Goal: Navigation & Orientation: Understand site structure

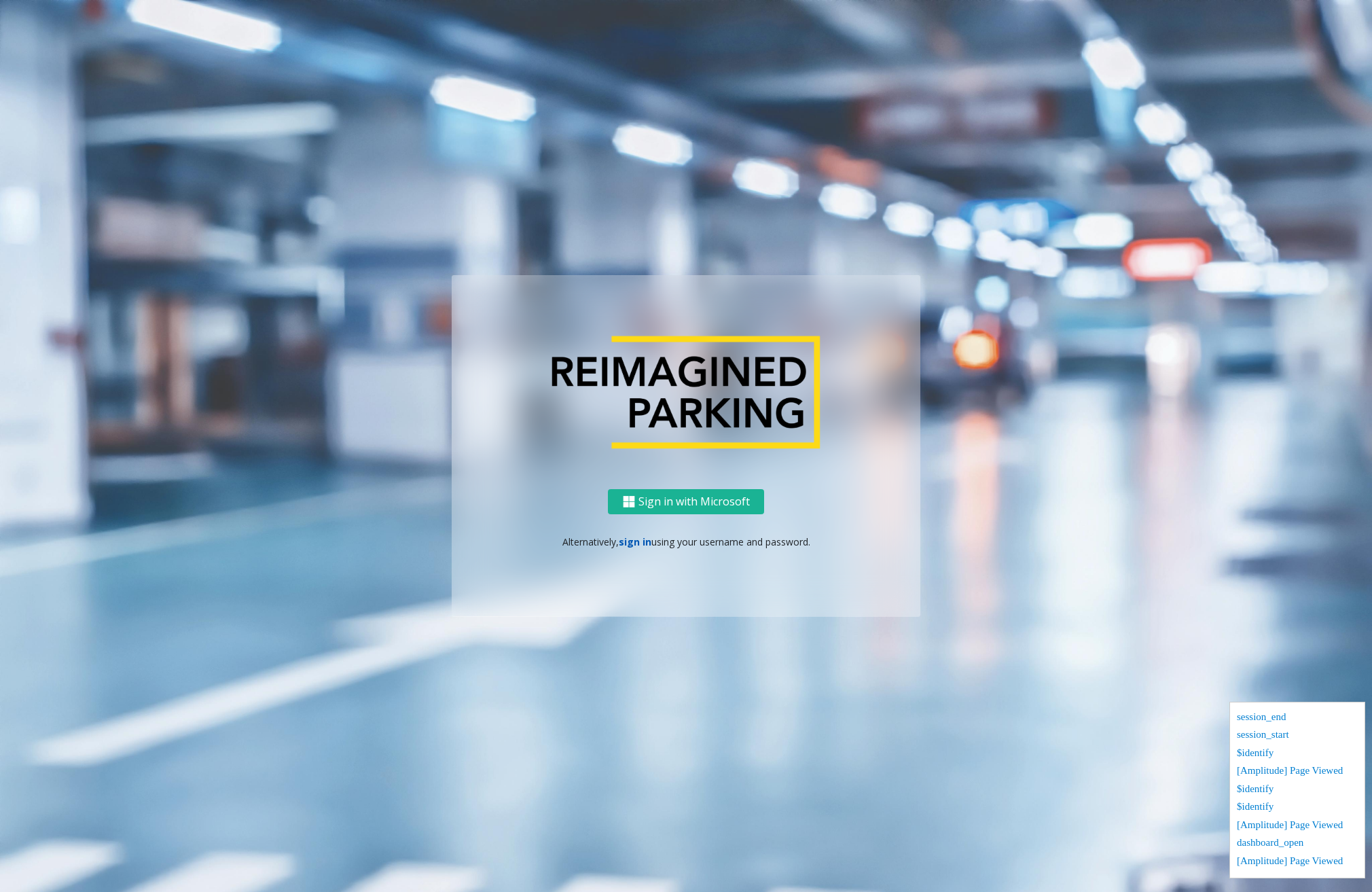
click at [632, 540] on link "sign in" at bounding box center [635, 541] width 33 height 13
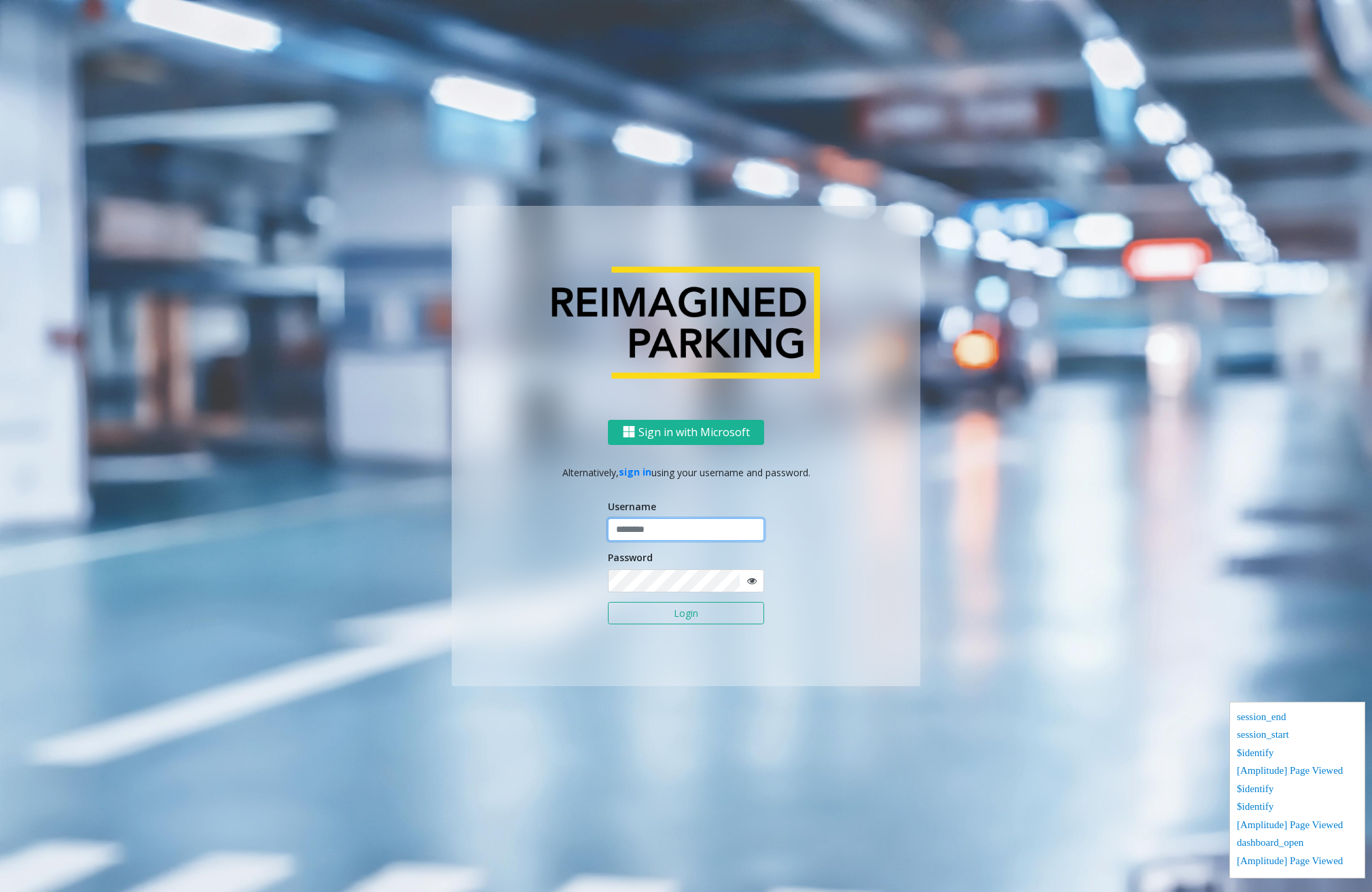
click at [659, 529] on input "text" at bounding box center [686, 530] width 156 height 23
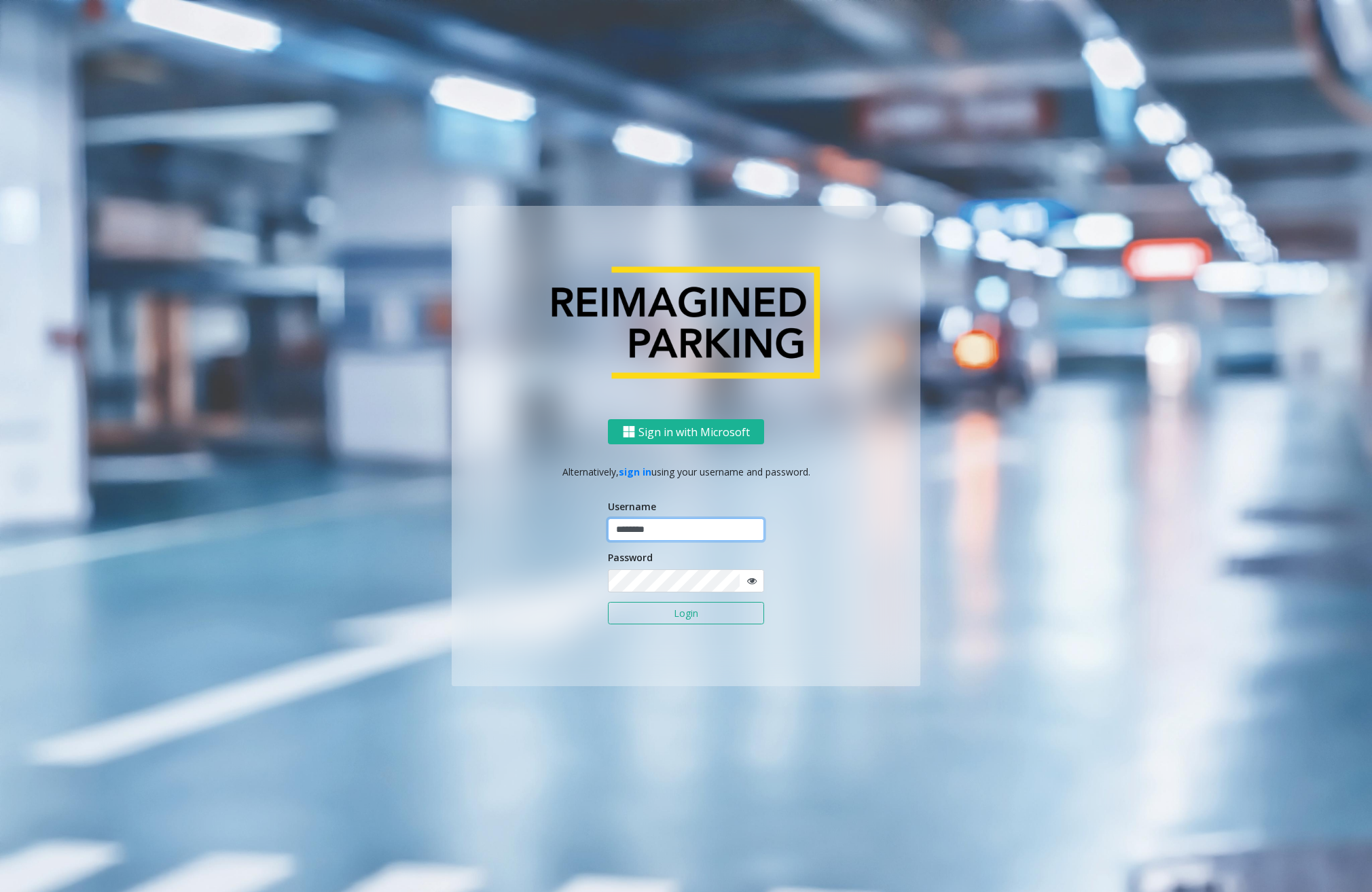
type input "********"
click at [651, 609] on button "Login" at bounding box center [686, 613] width 156 height 23
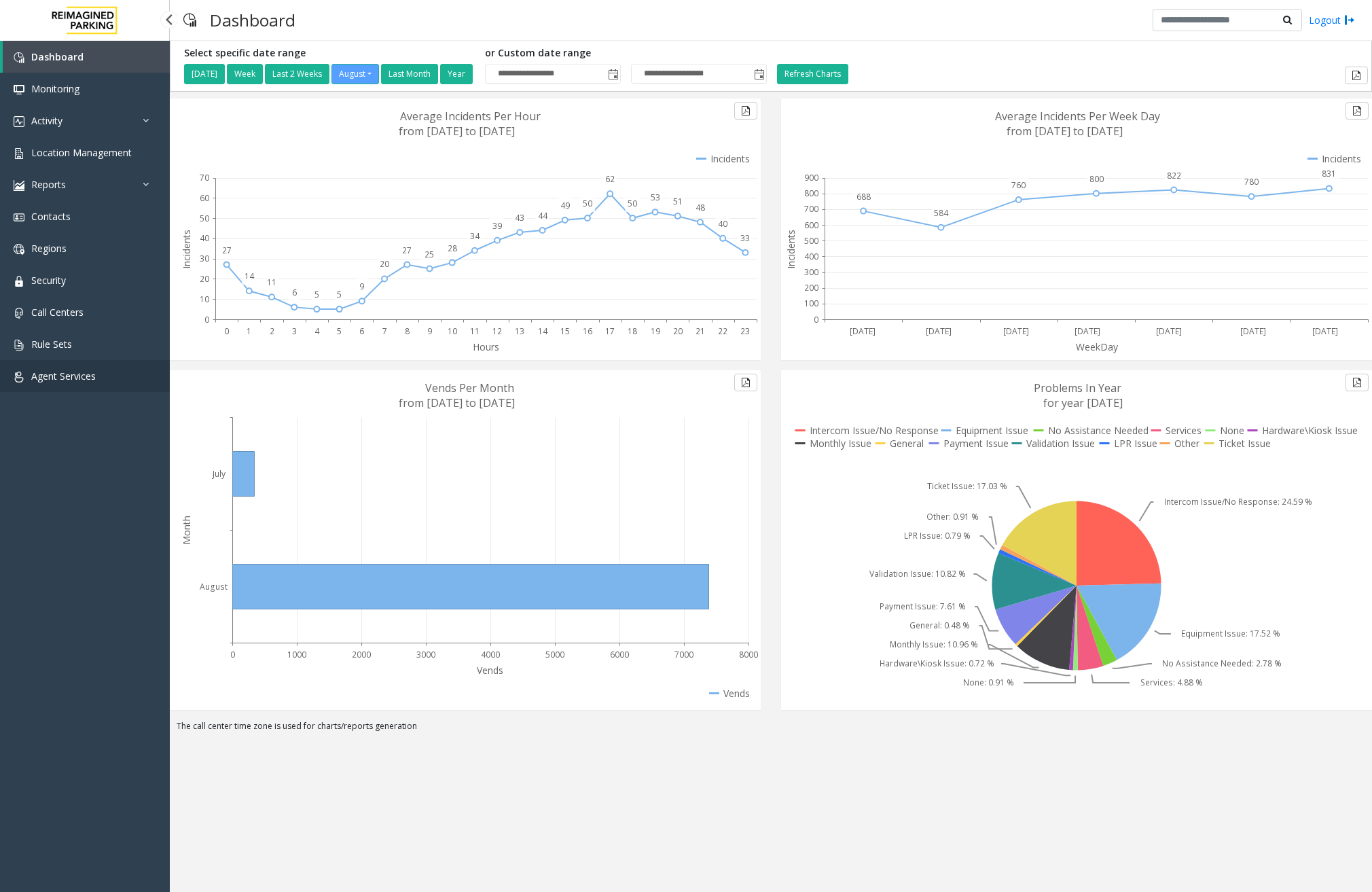
click at [66, 371] on span "Agent Services" at bounding box center [63, 375] width 65 height 13
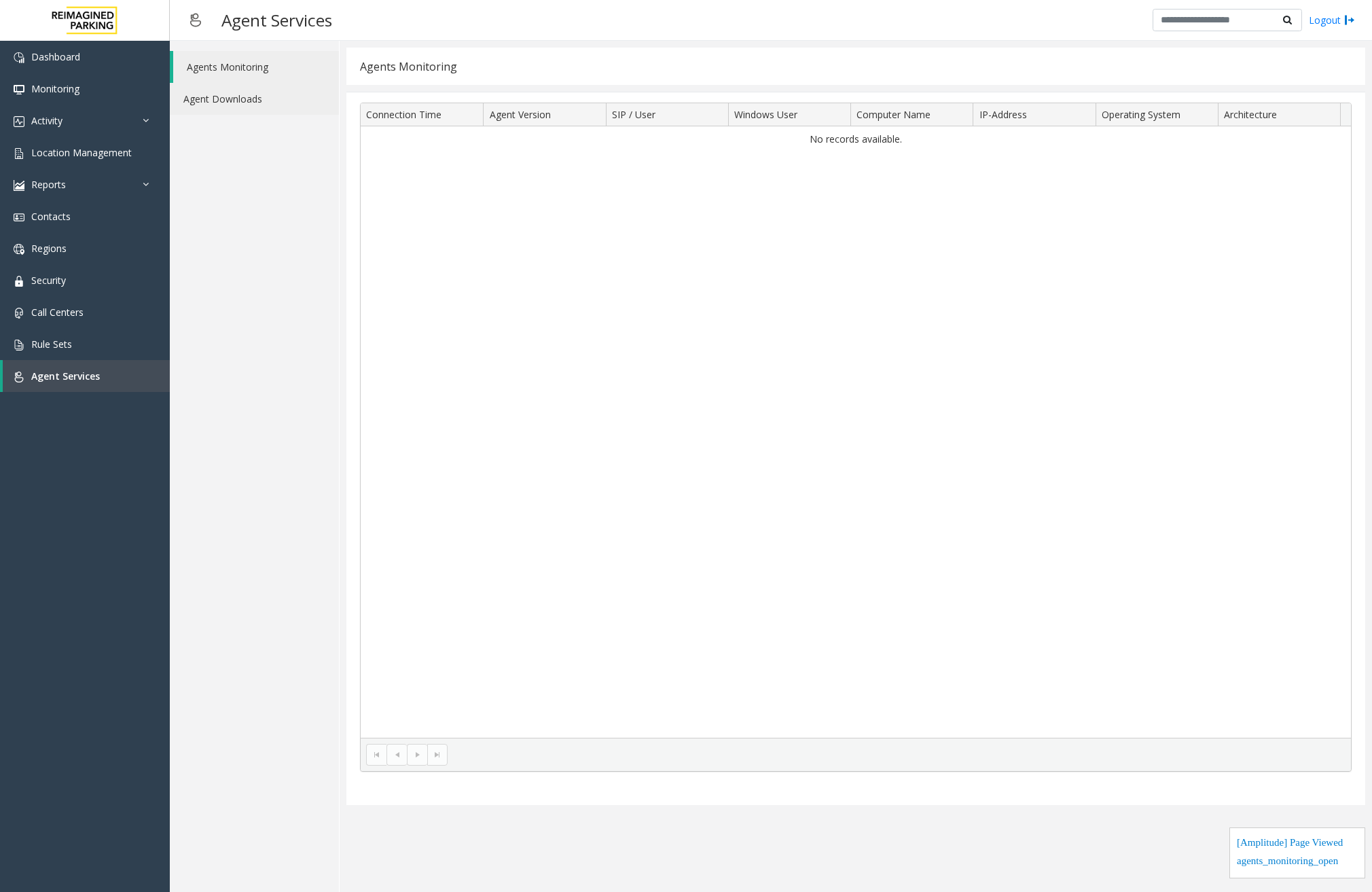
click at [240, 105] on link "Agent Downloads" at bounding box center [254, 99] width 170 height 32
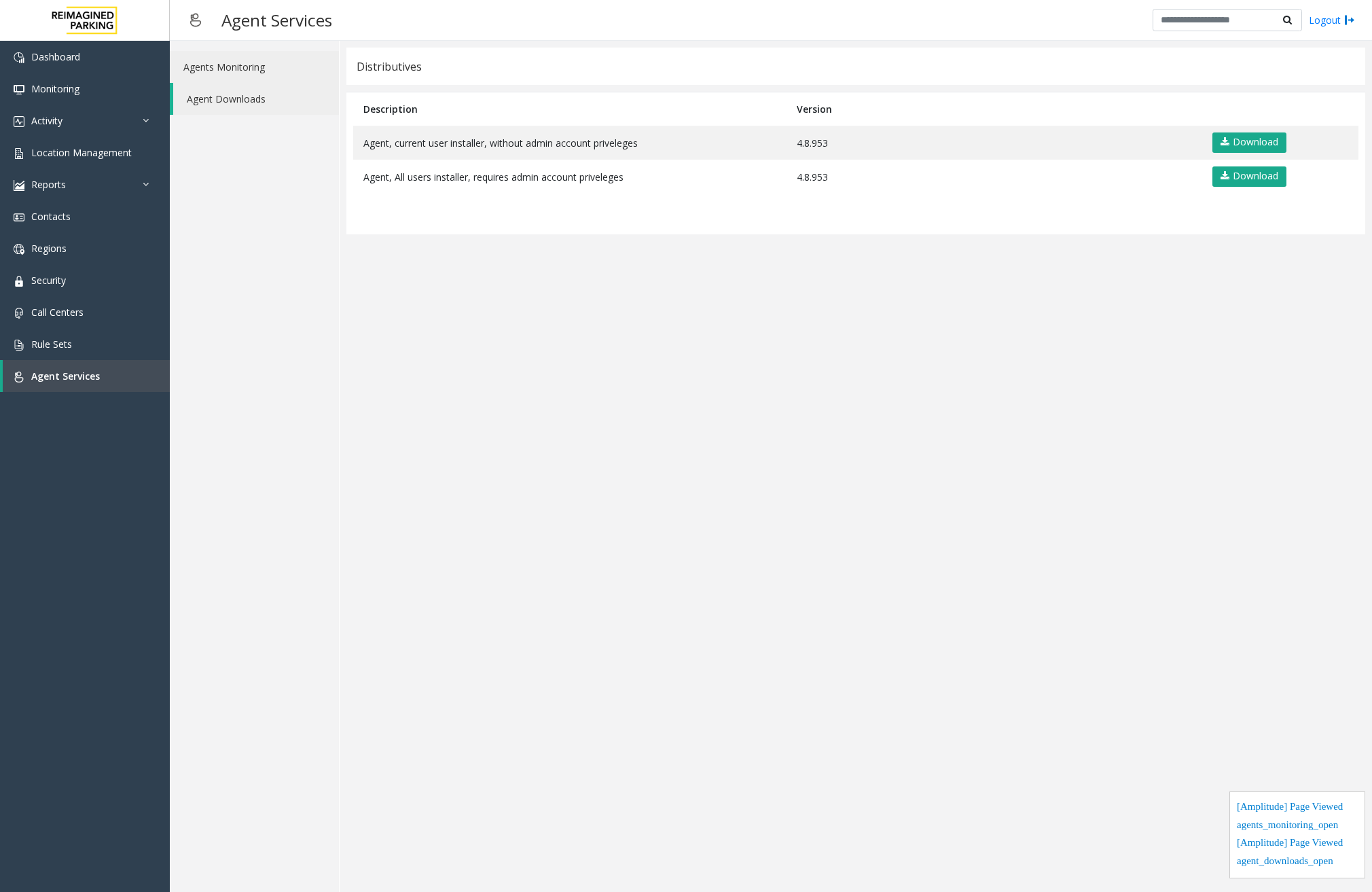
click at [256, 76] on link "Agents Monitoring" at bounding box center [254, 67] width 170 height 32
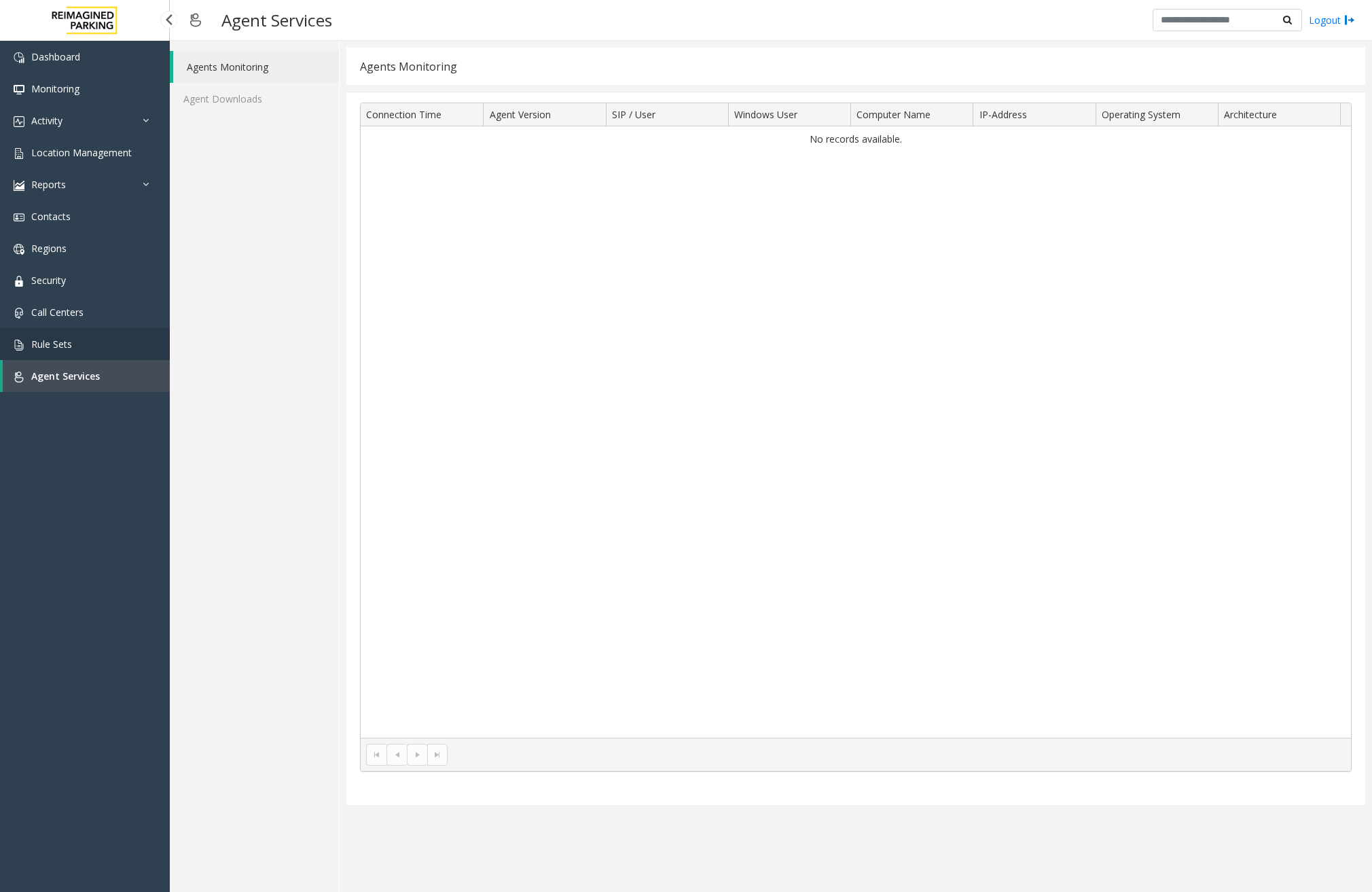
click at [96, 354] on link "Rule Sets" at bounding box center [84, 344] width 170 height 32
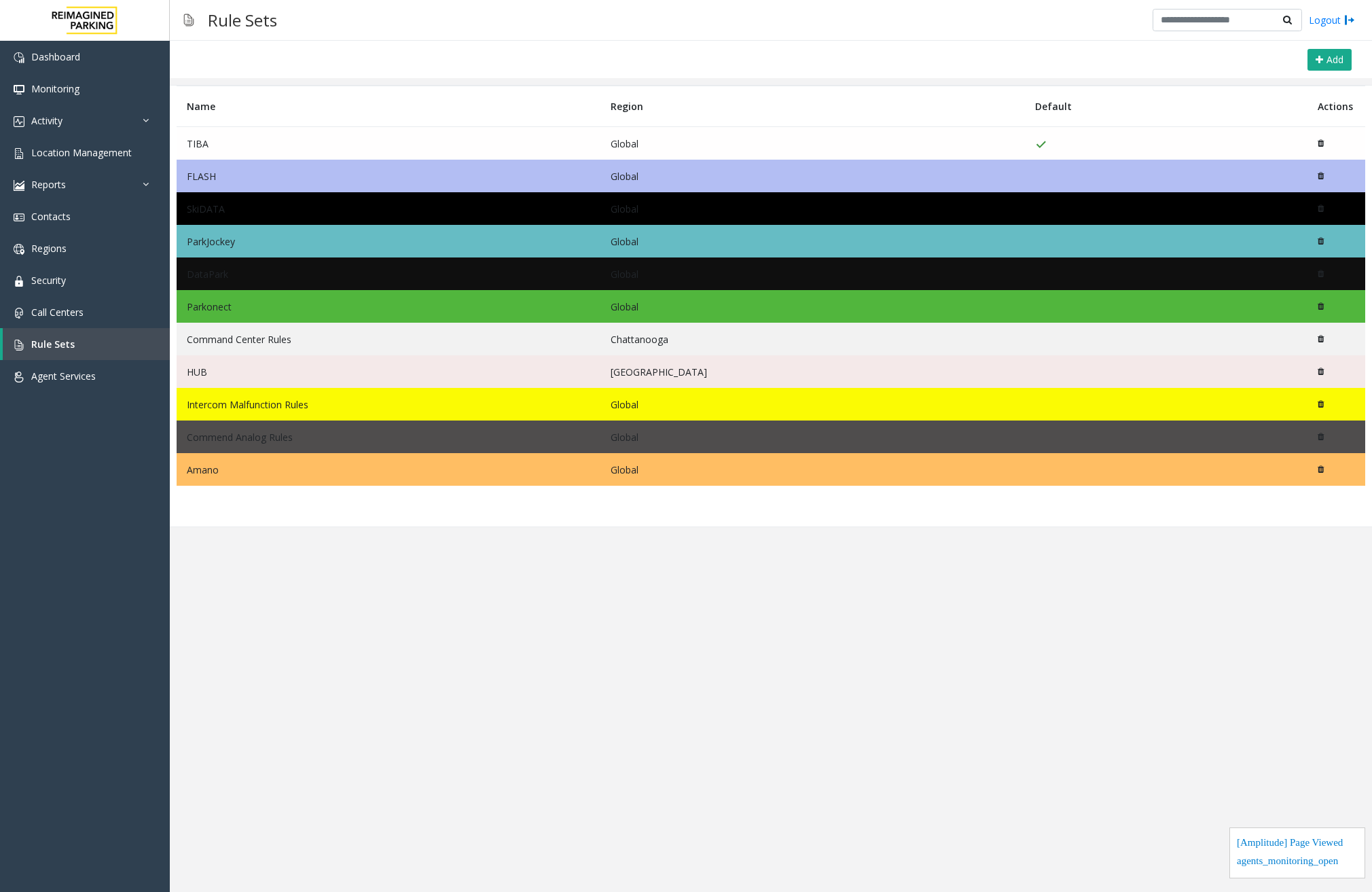
click at [276, 172] on td "FLASH" at bounding box center [388, 176] width 423 height 33
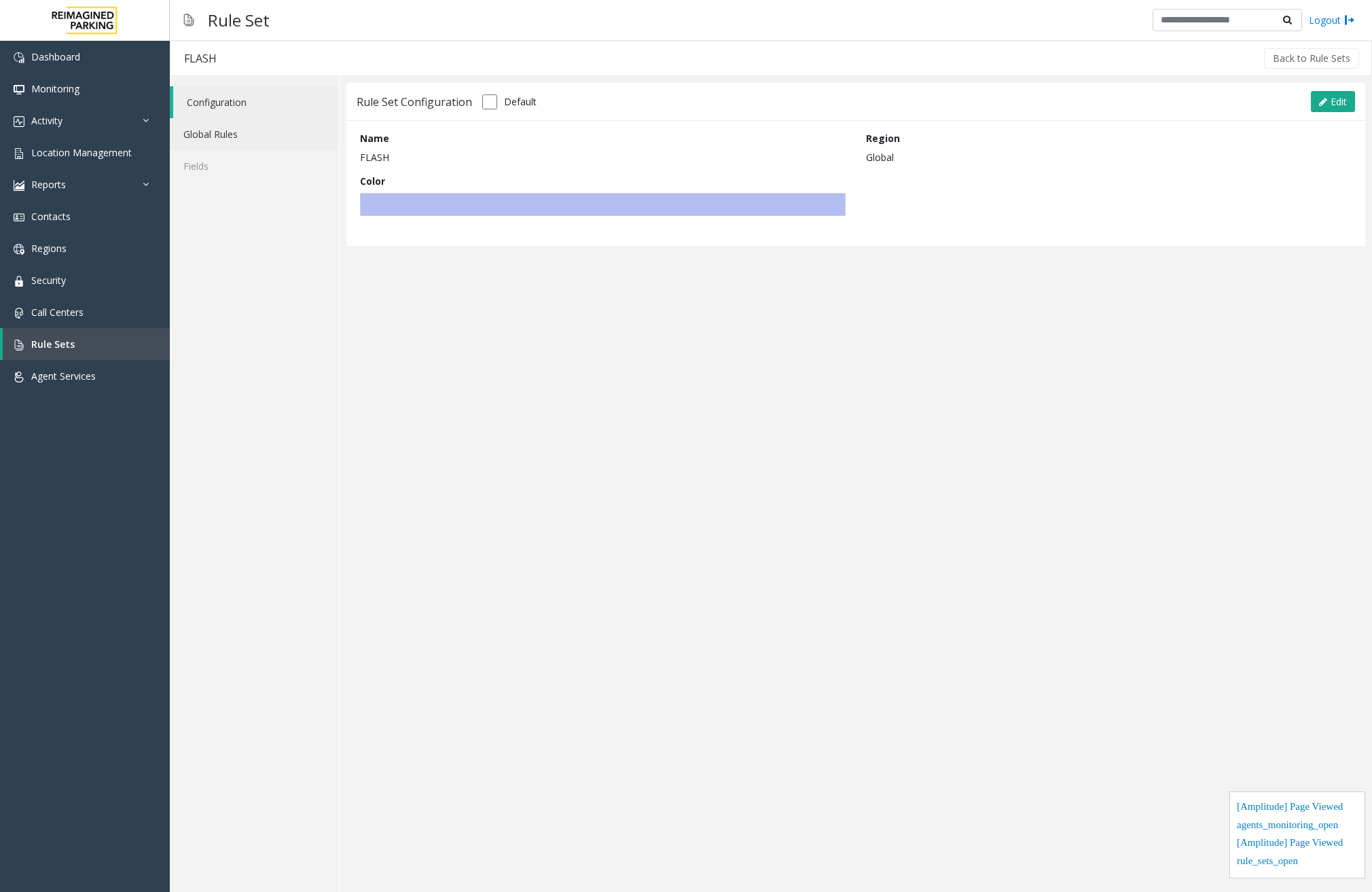
click at [264, 137] on link "Global Rules" at bounding box center [254, 134] width 170 height 32
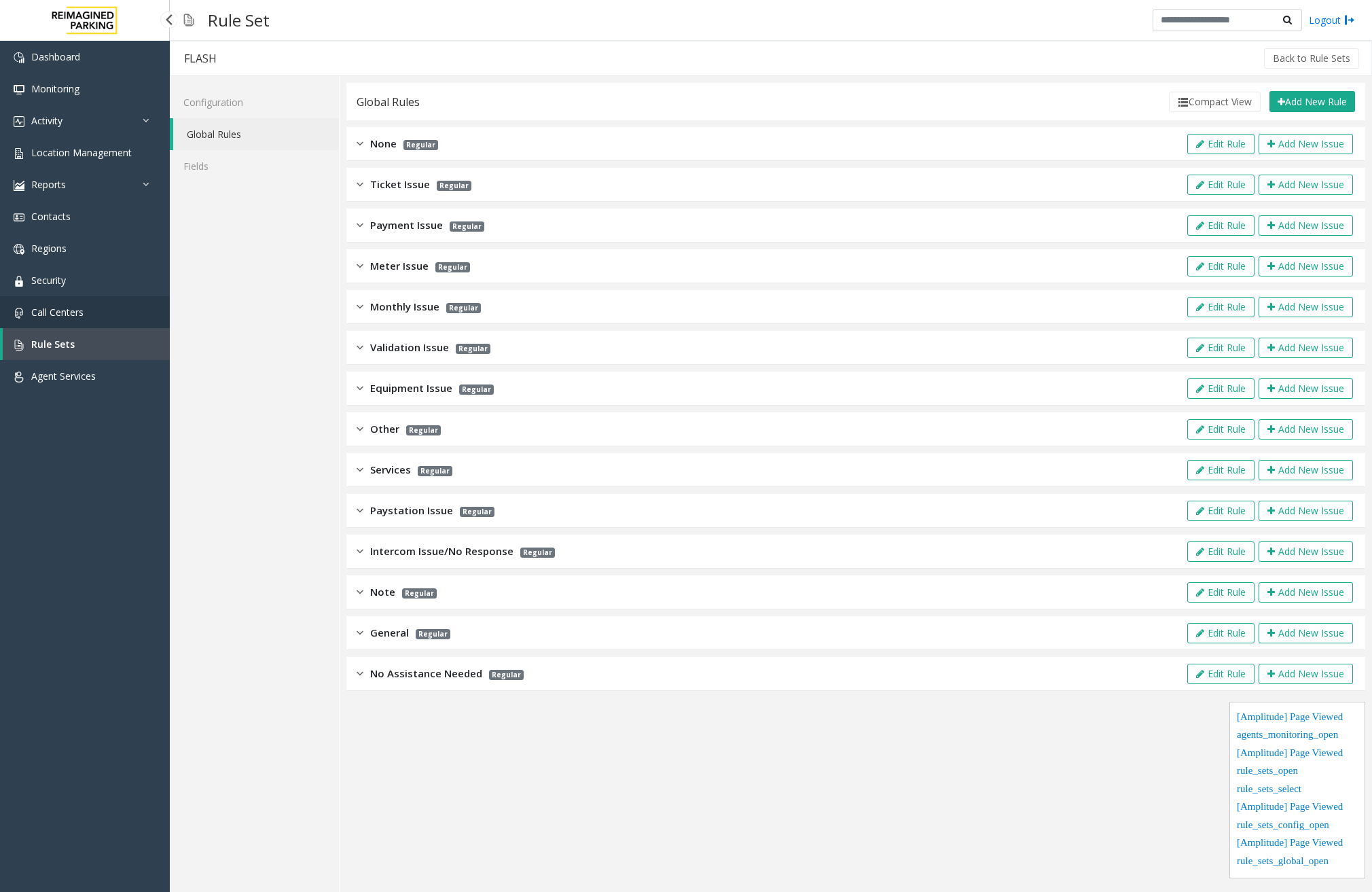
click at [122, 303] on link "Call Centers" at bounding box center [84, 312] width 170 height 32
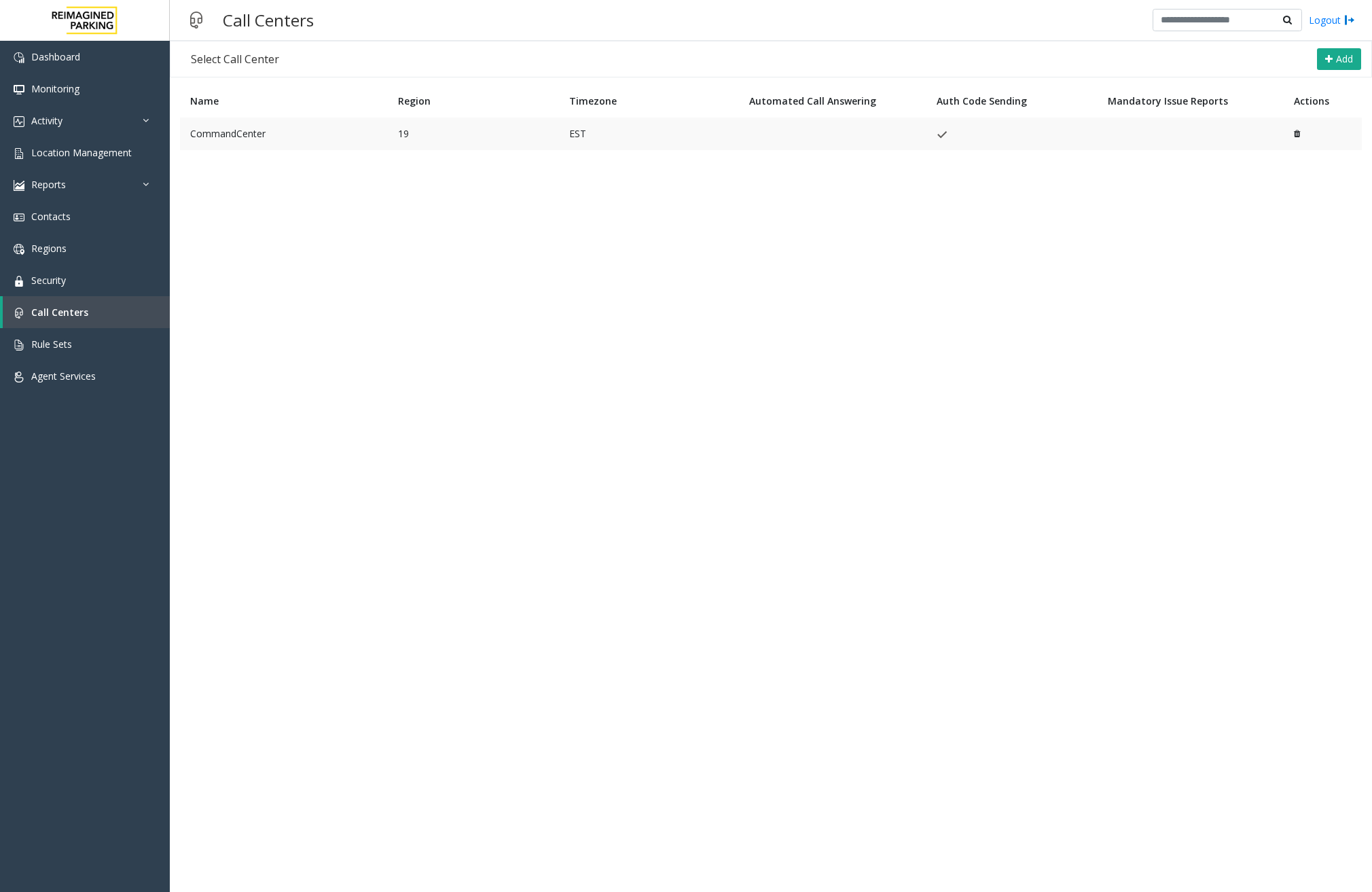
click at [279, 146] on td "CommandCenter" at bounding box center [284, 133] width 208 height 33
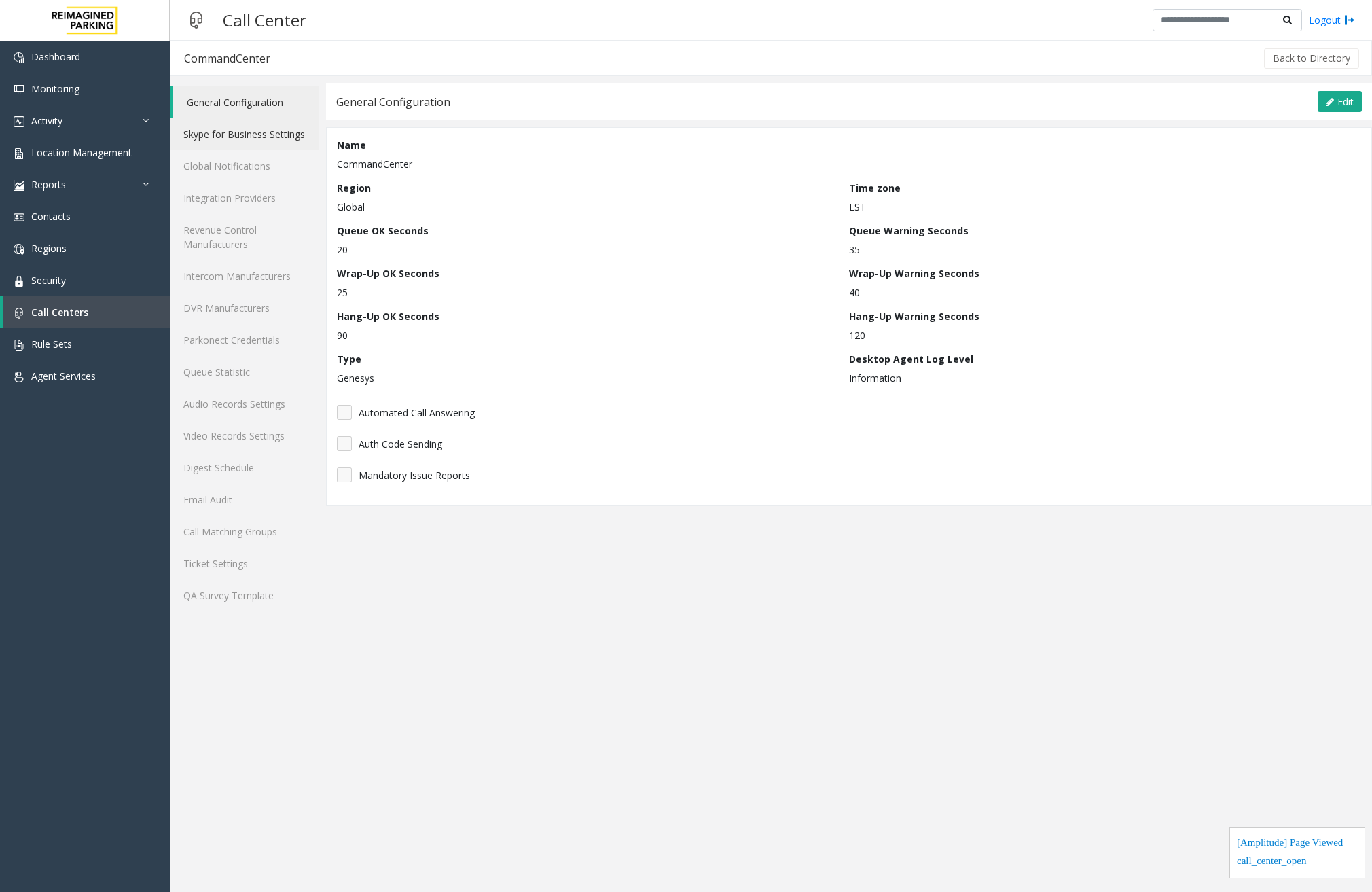
click at [262, 126] on link "Skype for Business Settings" at bounding box center [244, 134] width 149 height 32
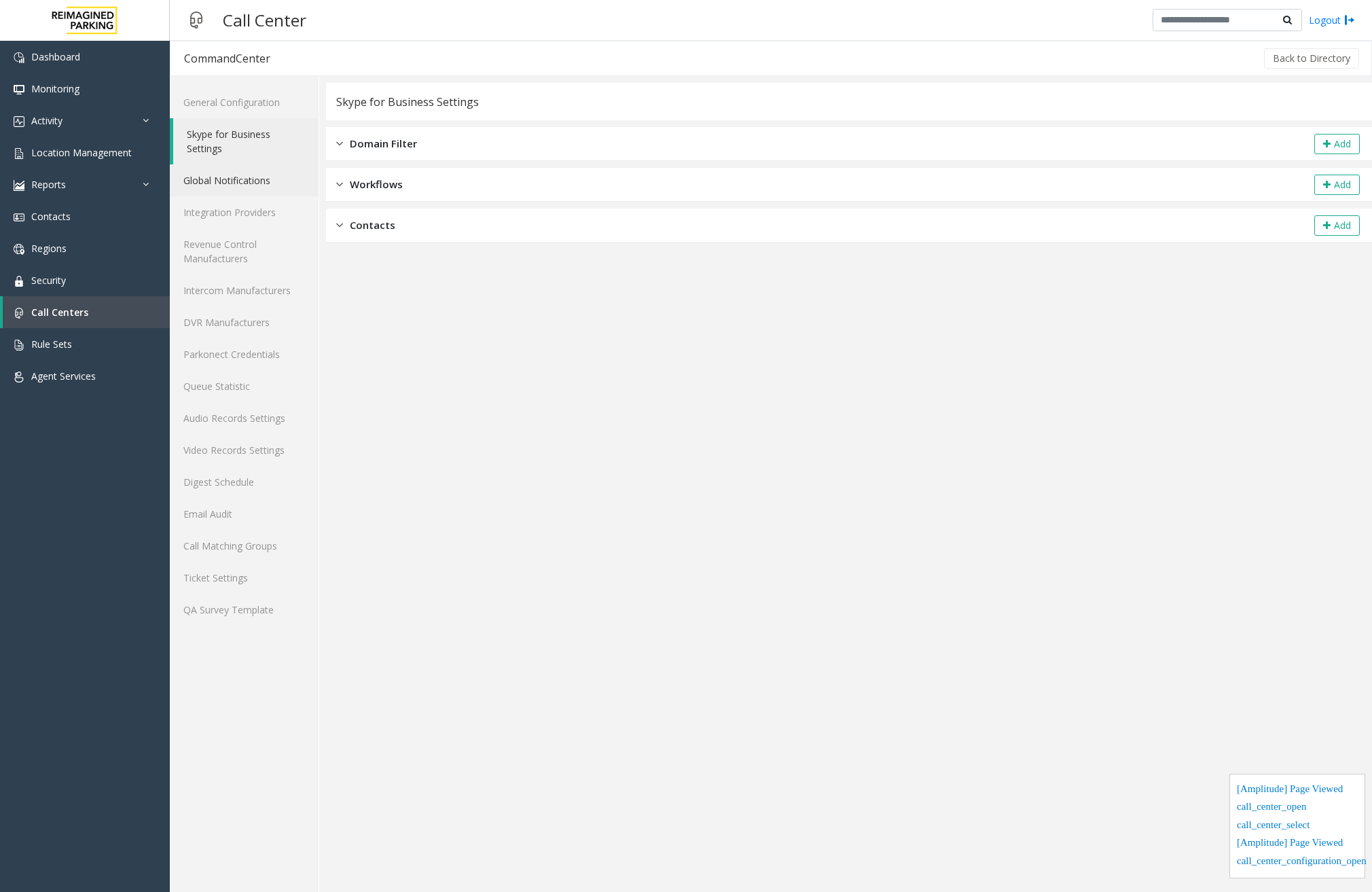
click at [259, 179] on link "Global Notifications" at bounding box center [244, 180] width 149 height 32
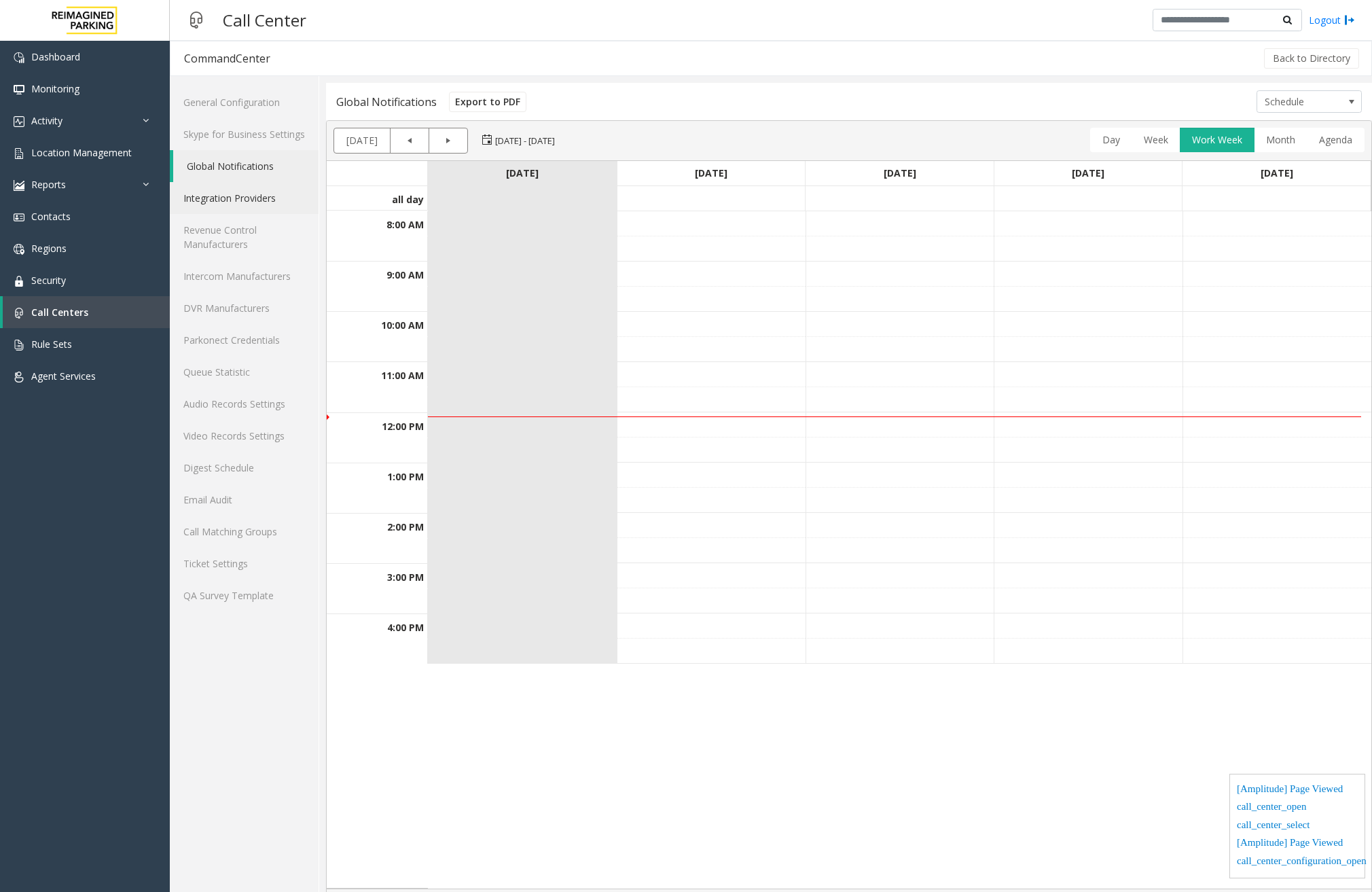
click at [271, 204] on link "Integration Providers" at bounding box center [244, 198] width 149 height 32
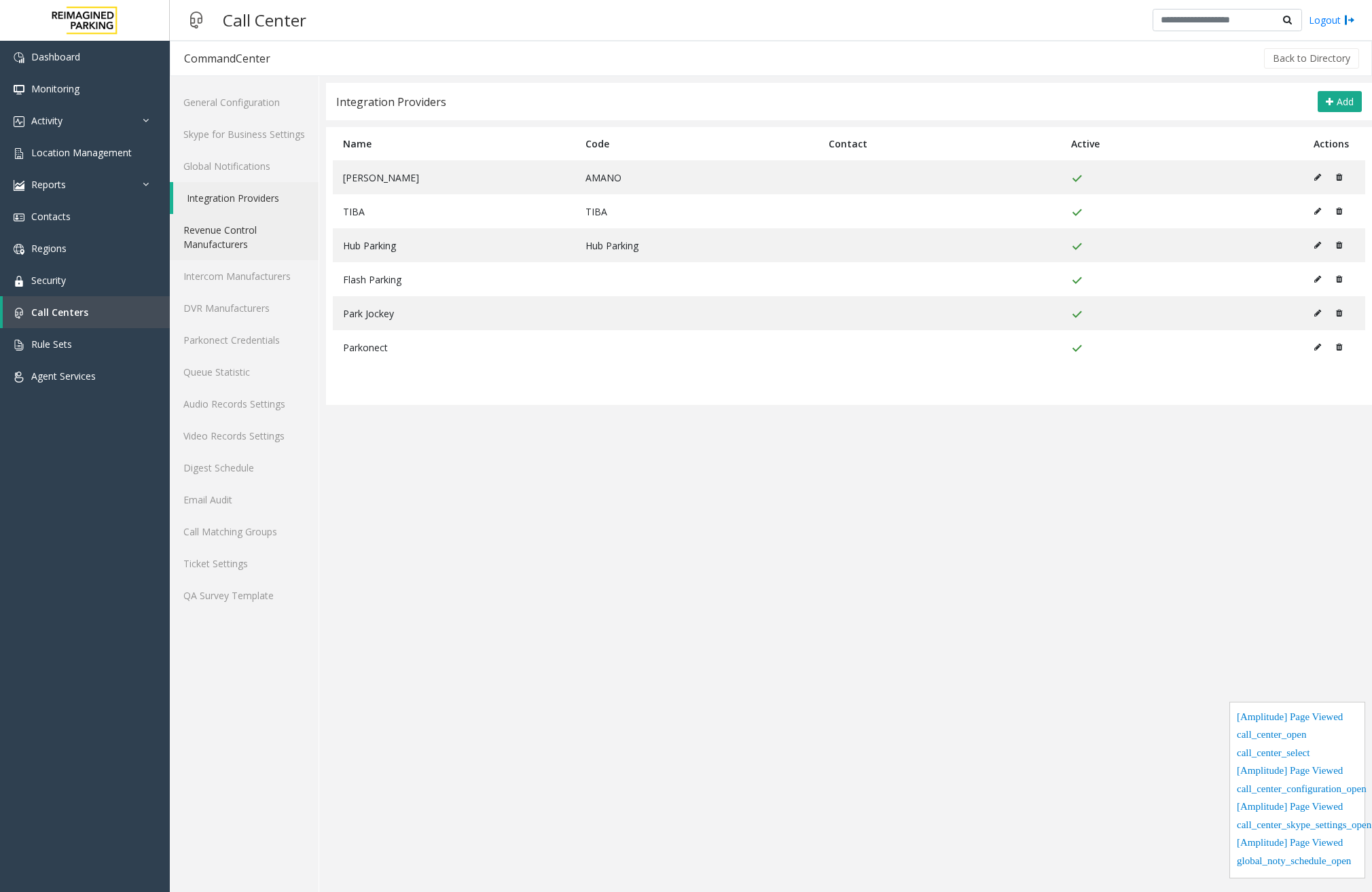
click at [264, 234] on link "Revenue Control Manufacturers" at bounding box center [244, 237] width 149 height 46
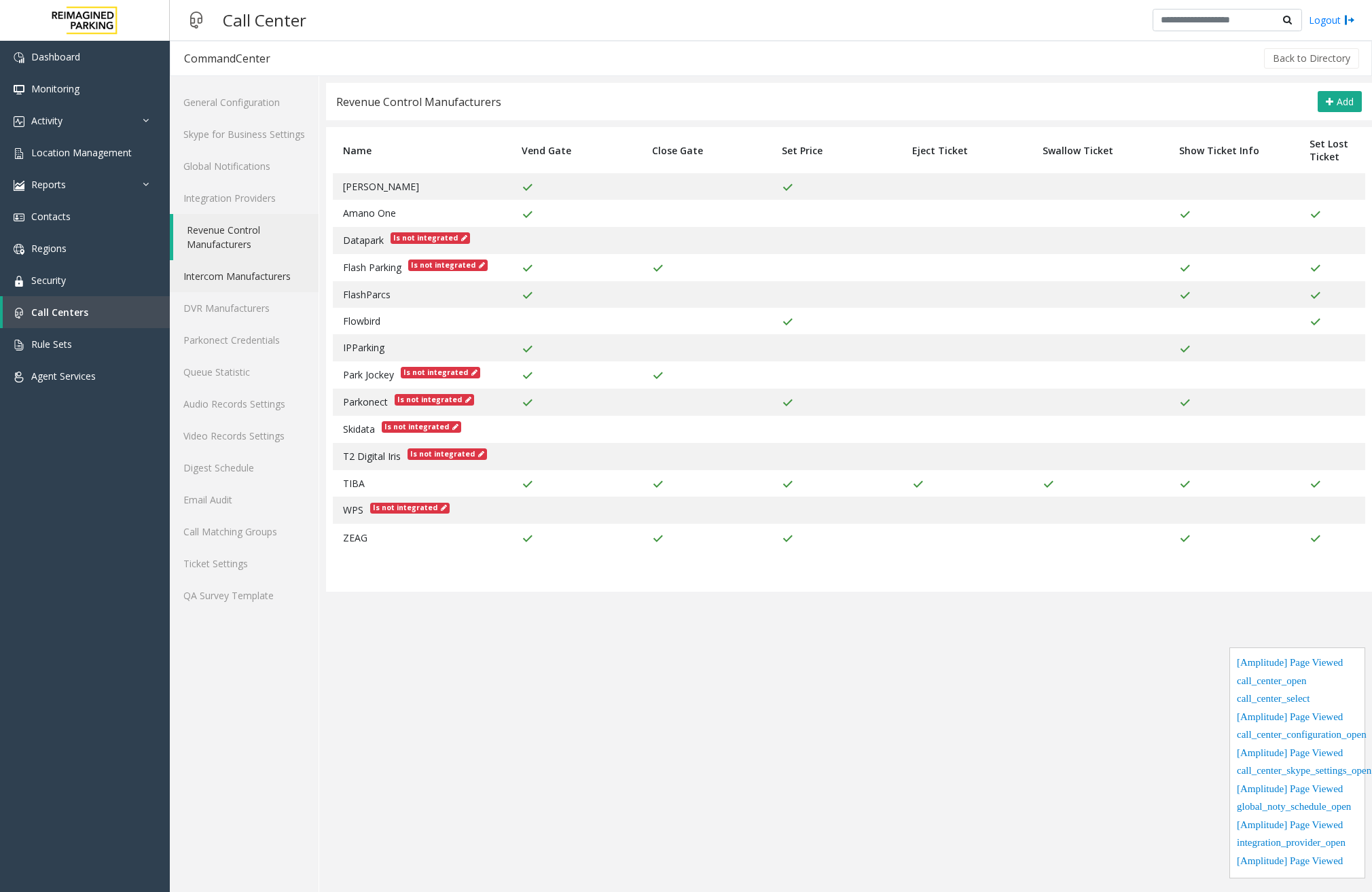
click at [264, 264] on link "Intercom Manufacturers" at bounding box center [244, 276] width 149 height 32
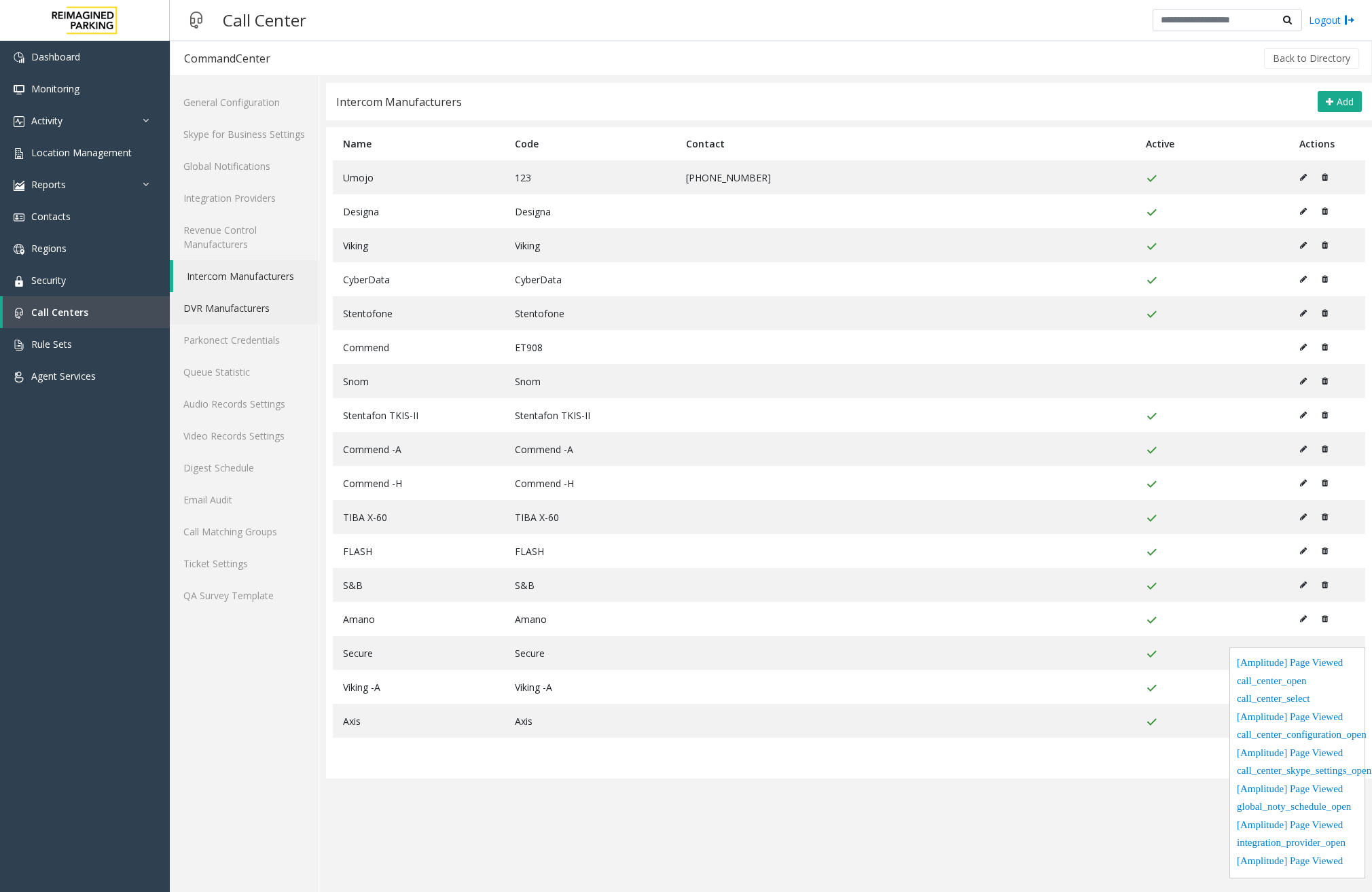
click at [258, 316] on link "DVR Manufacturers" at bounding box center [244, 308] width 149 height 32
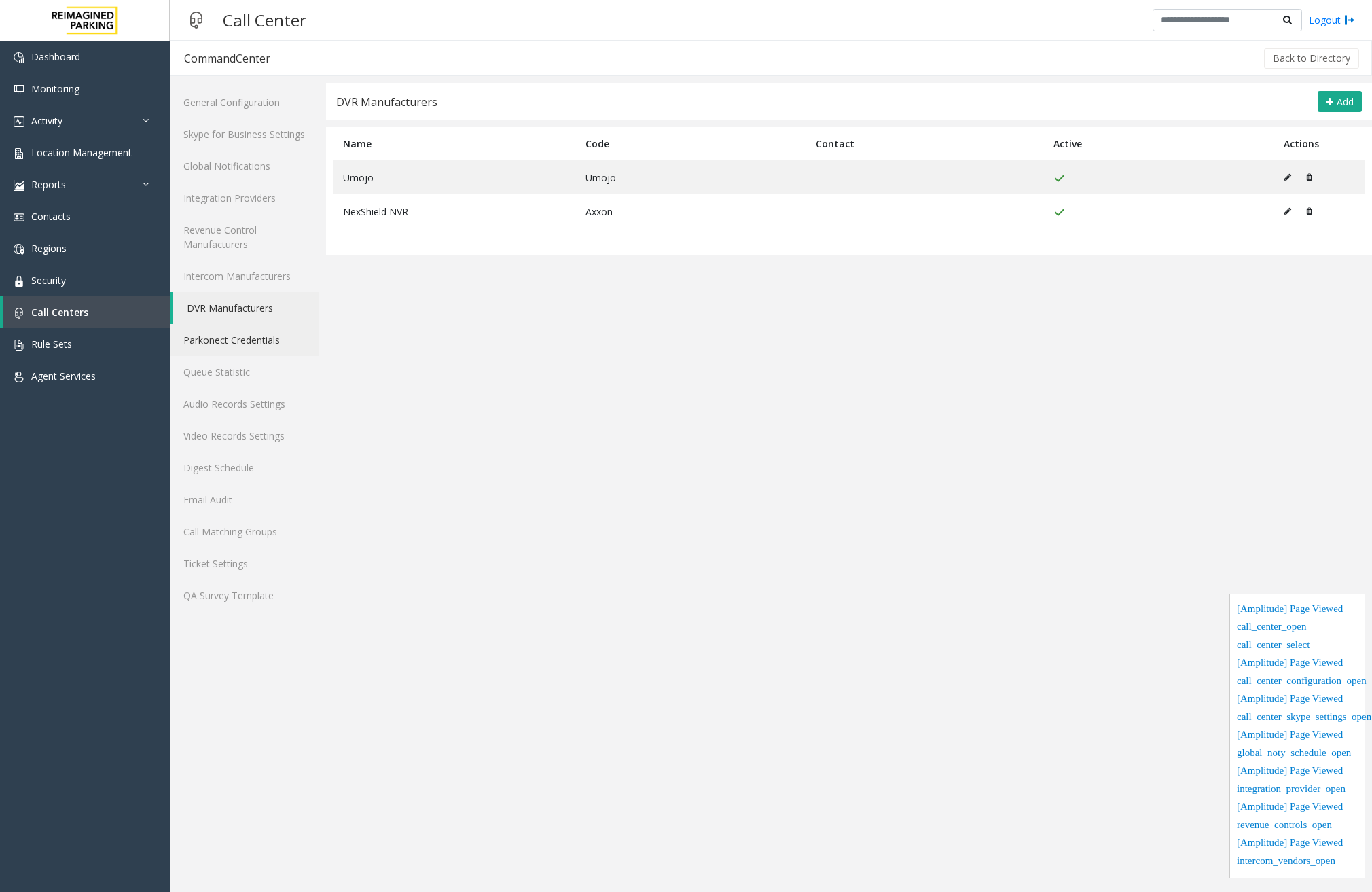
click at [260, 331] on link "Parkonect Credentials" at bounding box center [244, 340] width 149 height 32
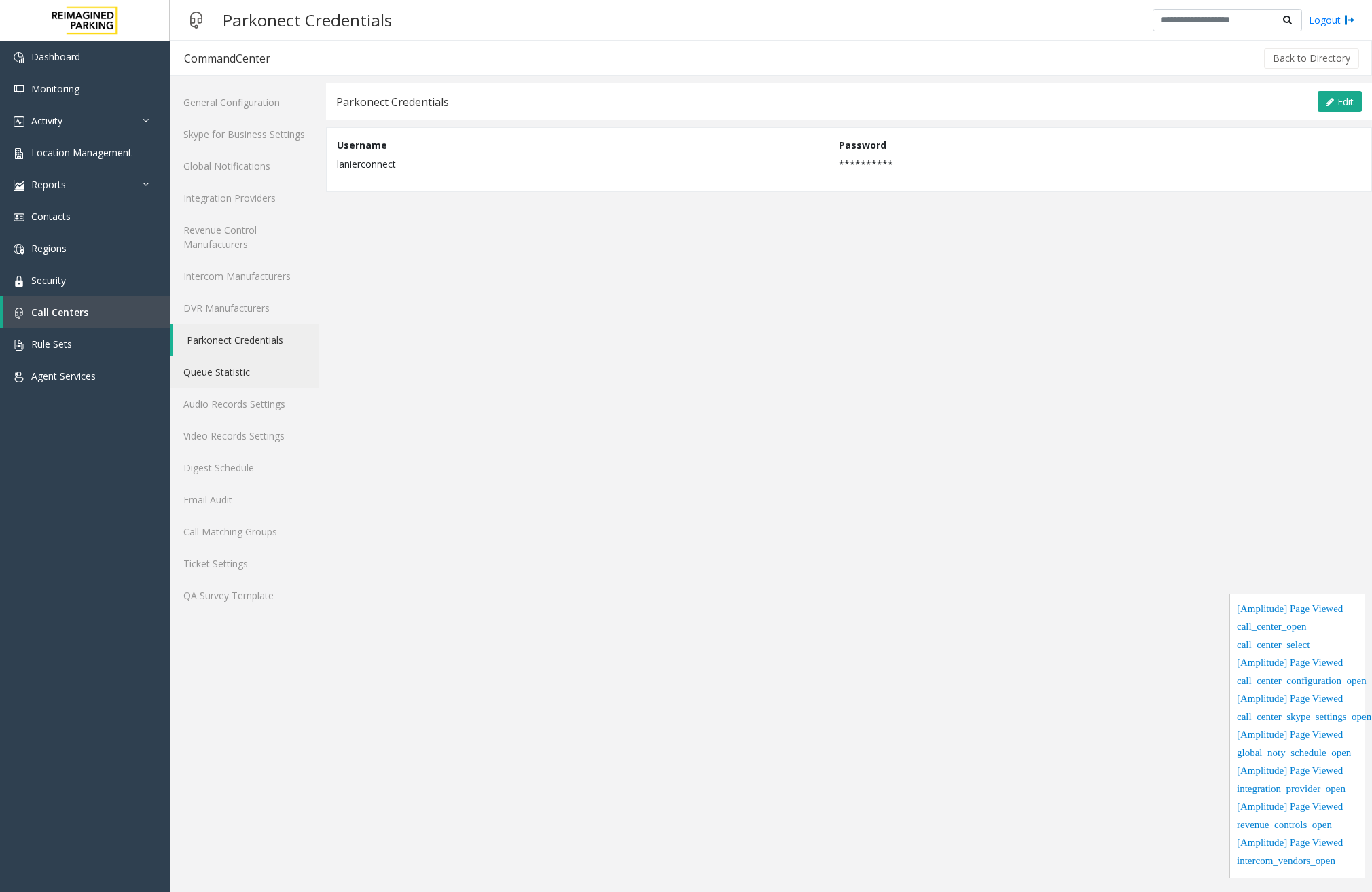
click at [253, 363] on link "Queue Statistic" at bounding box center [244, 372] width 149 height 32
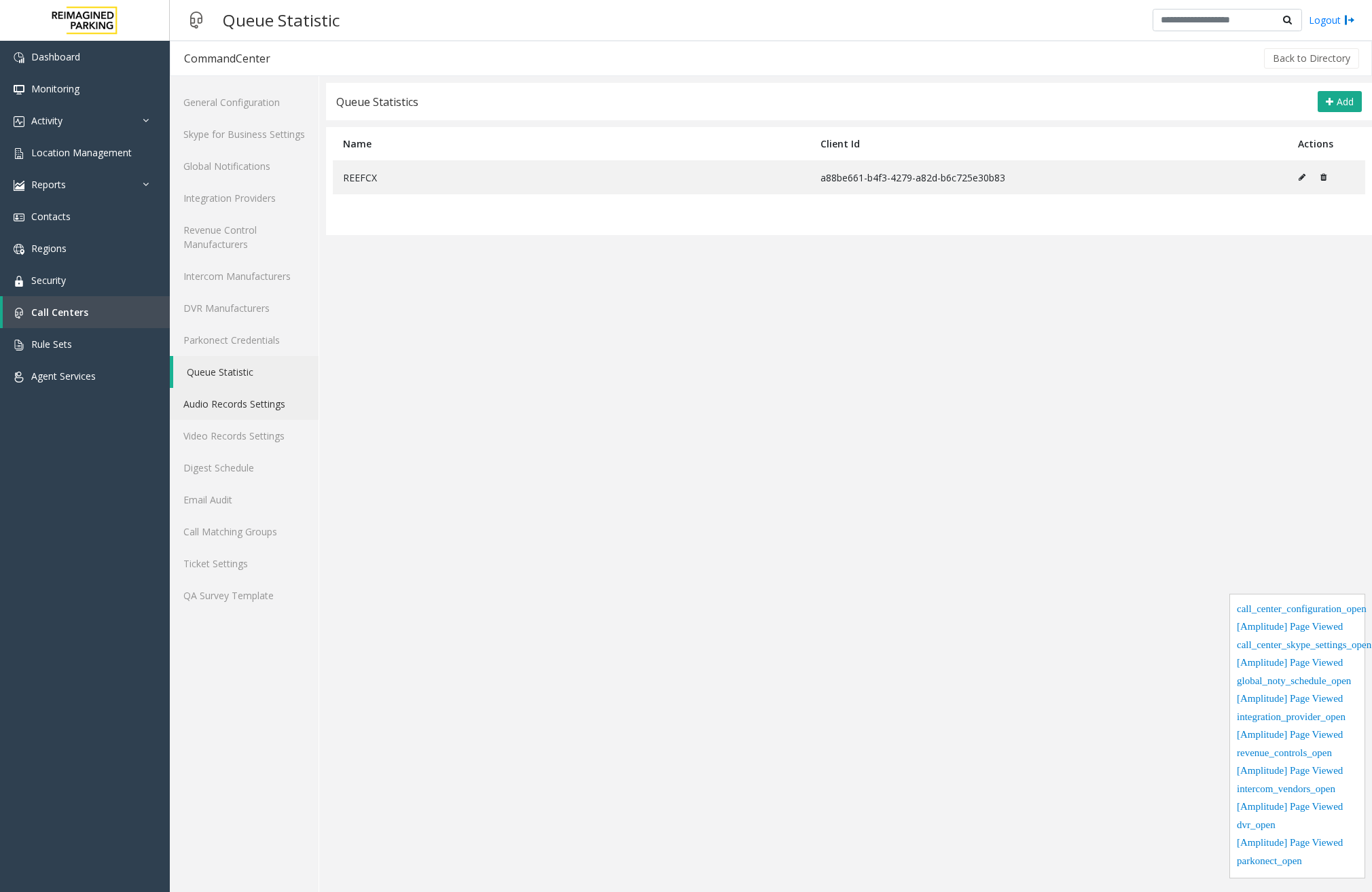
click at [262, 412] on link "Audio Records Settings" at bounding box center [244, 404] width 149 height 32
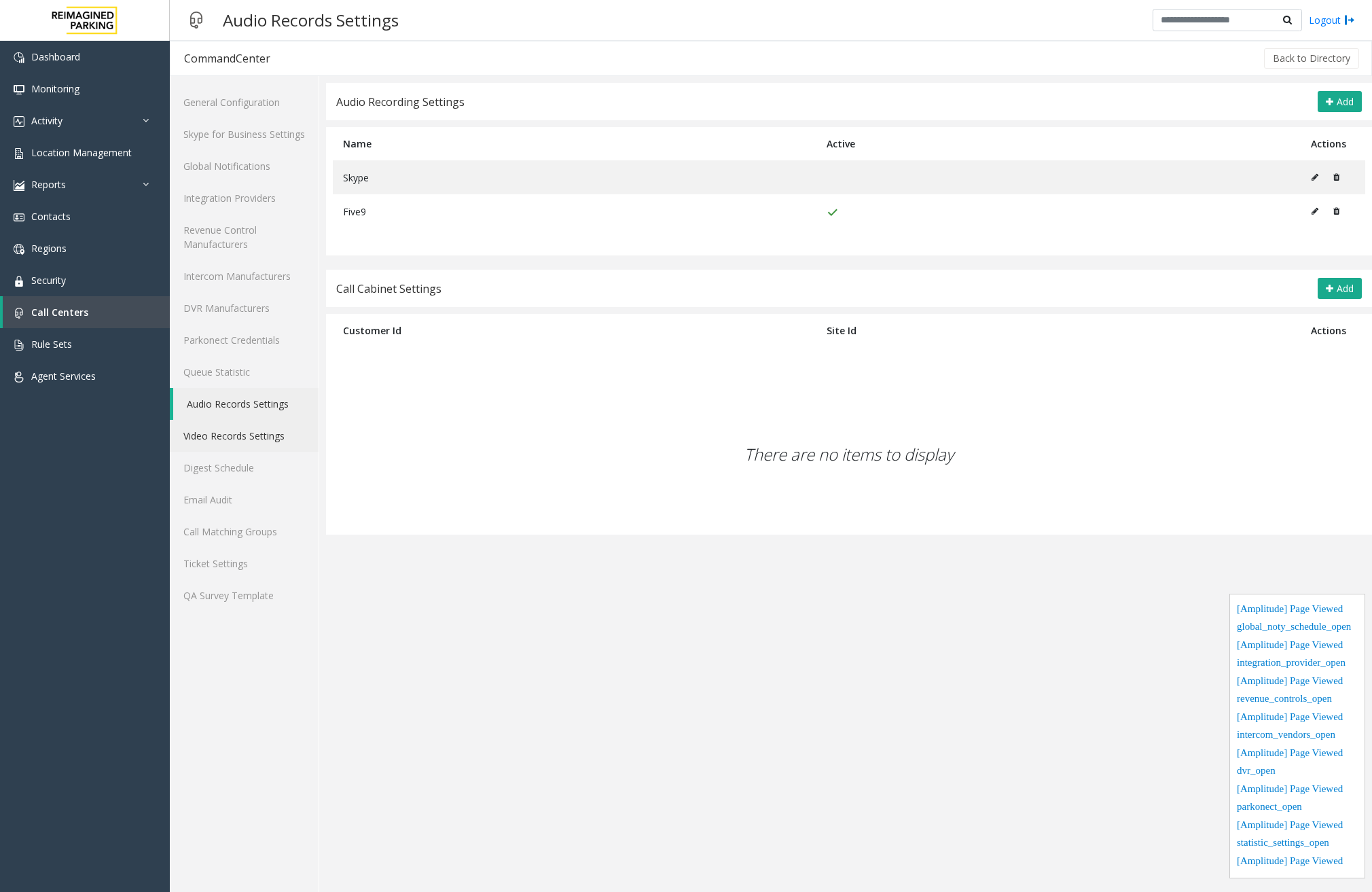
click at [258, 438] on link "Video Records Settings" at bounding box center [244, 436] width 149 height 32
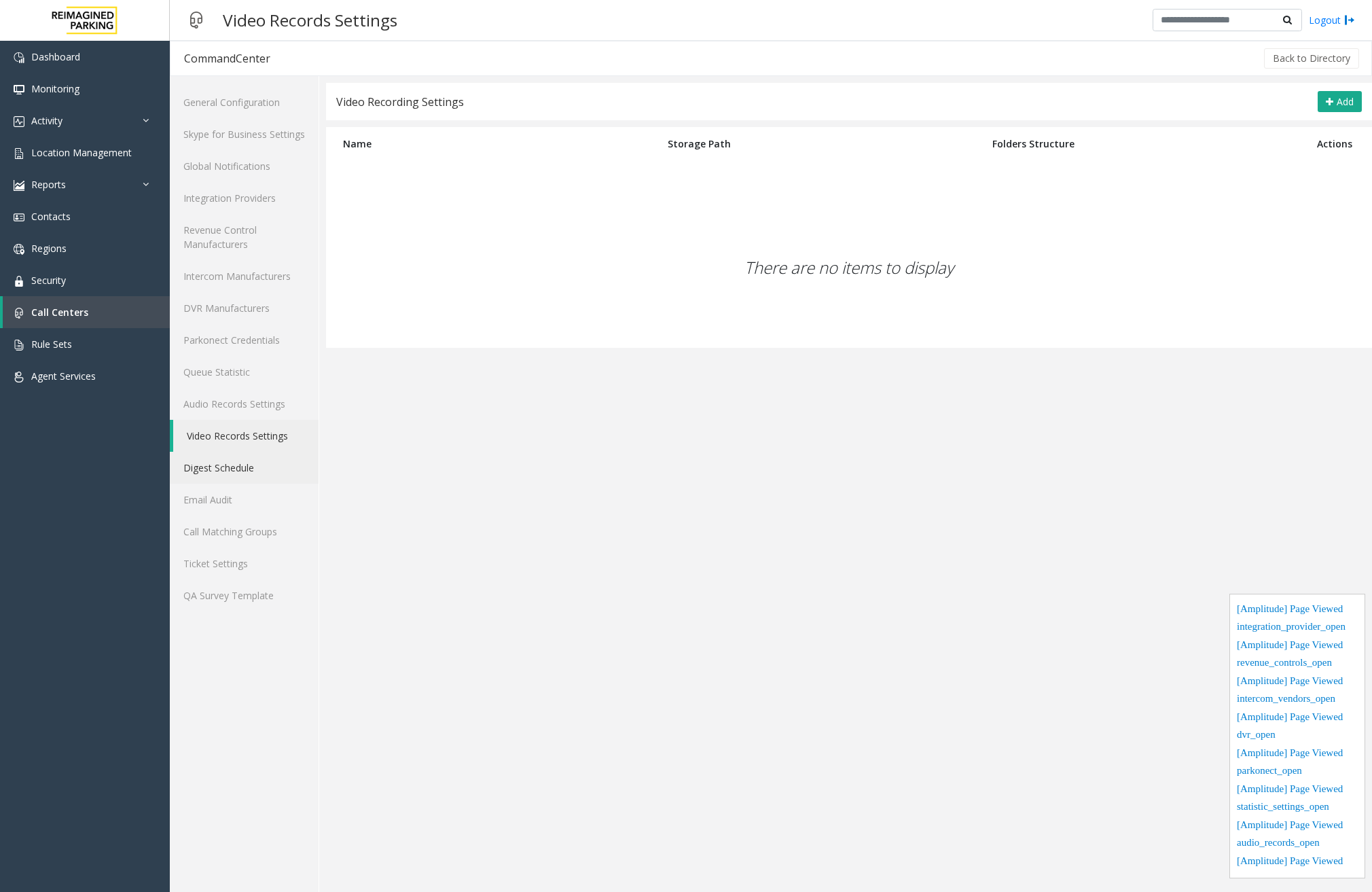
click at [250, 464] on link "Digest Schedule" at bounding box center [244, 468] width 149 height 32
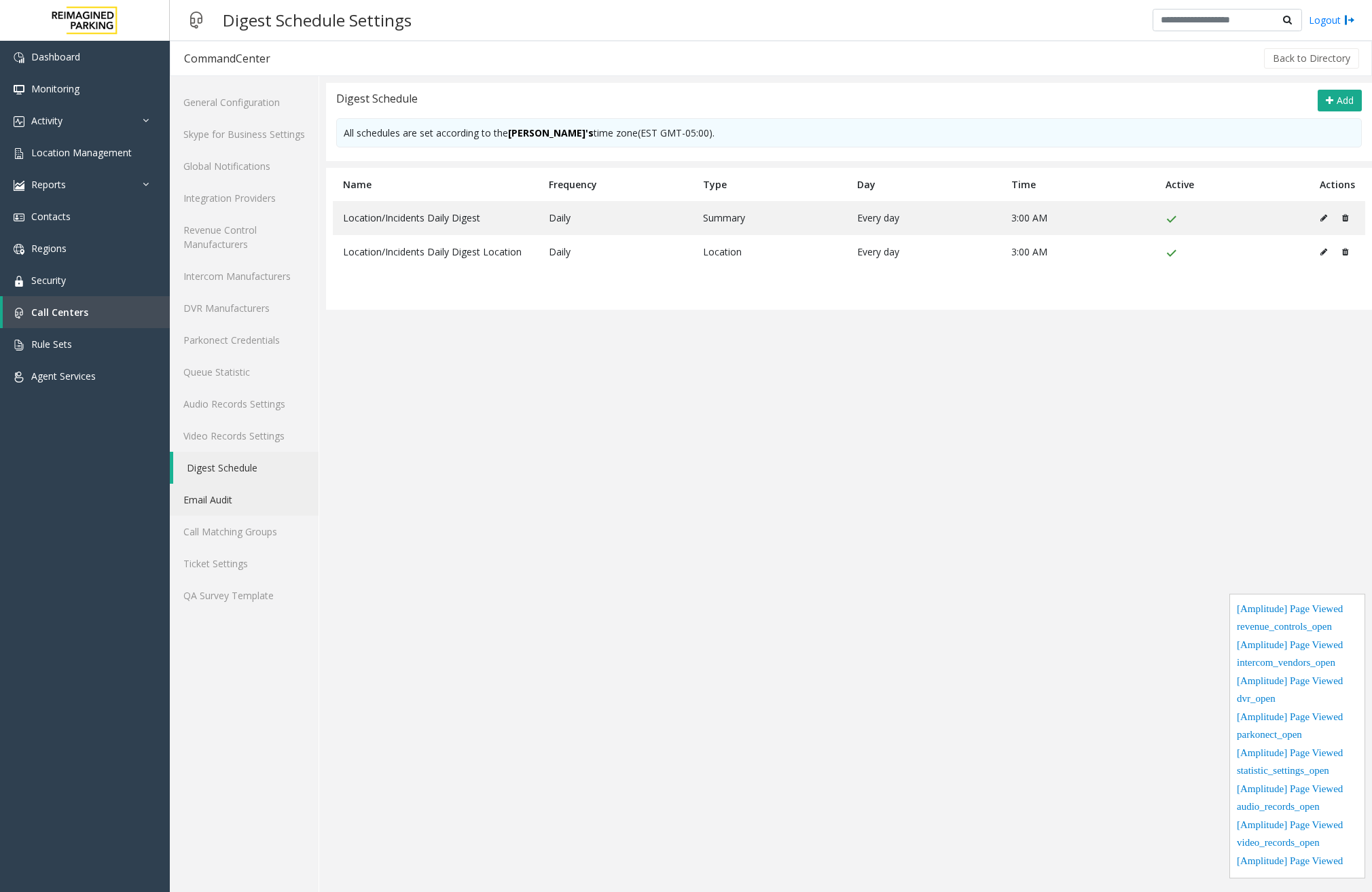
click at [256, 499] on link "Email Audit" at bounding box center [244, 500] width 149 height 32
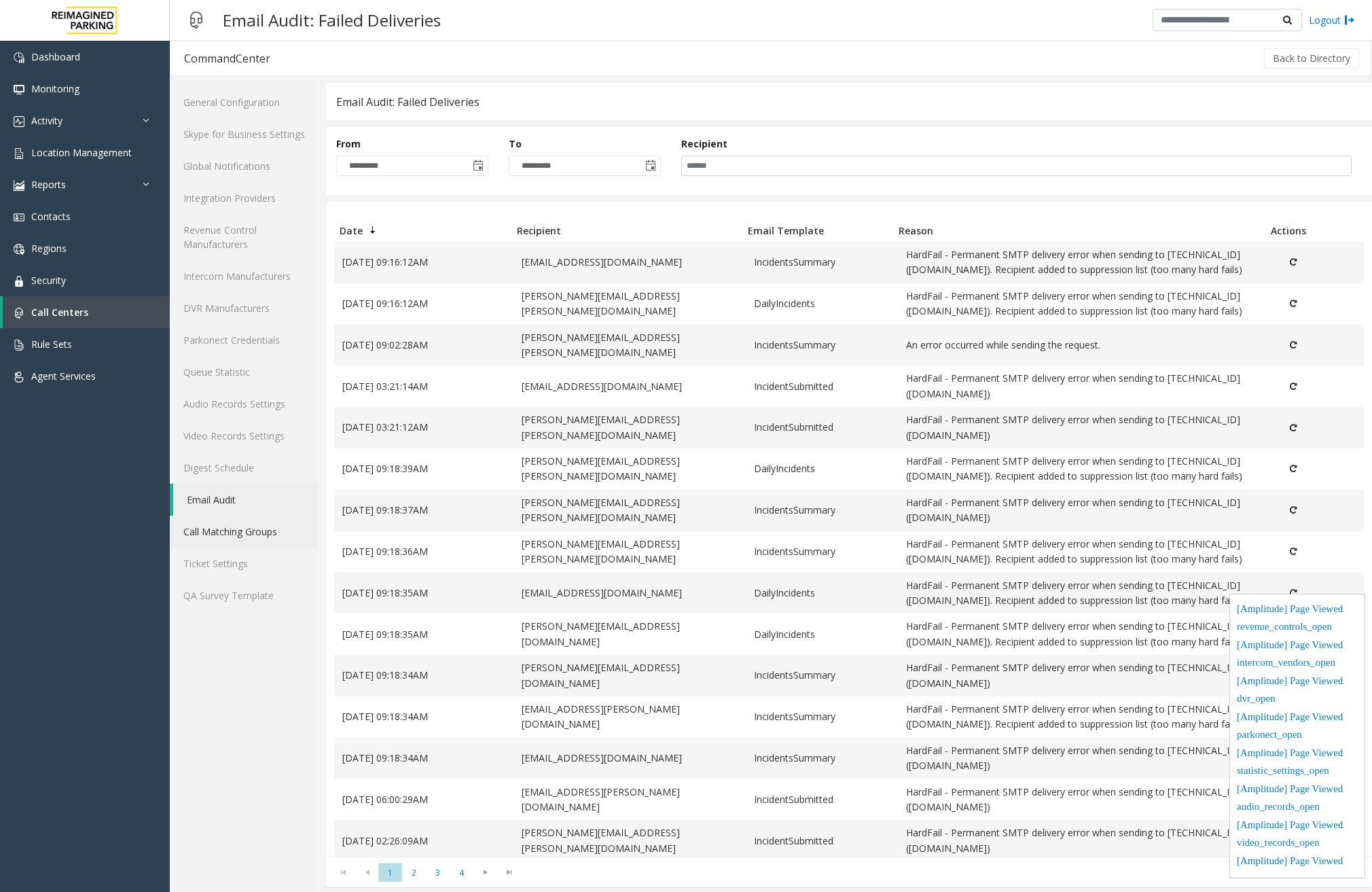
click at [261, 536] on link "Call Matching Groups" at bounding box center [244, 532] width 149 height 32
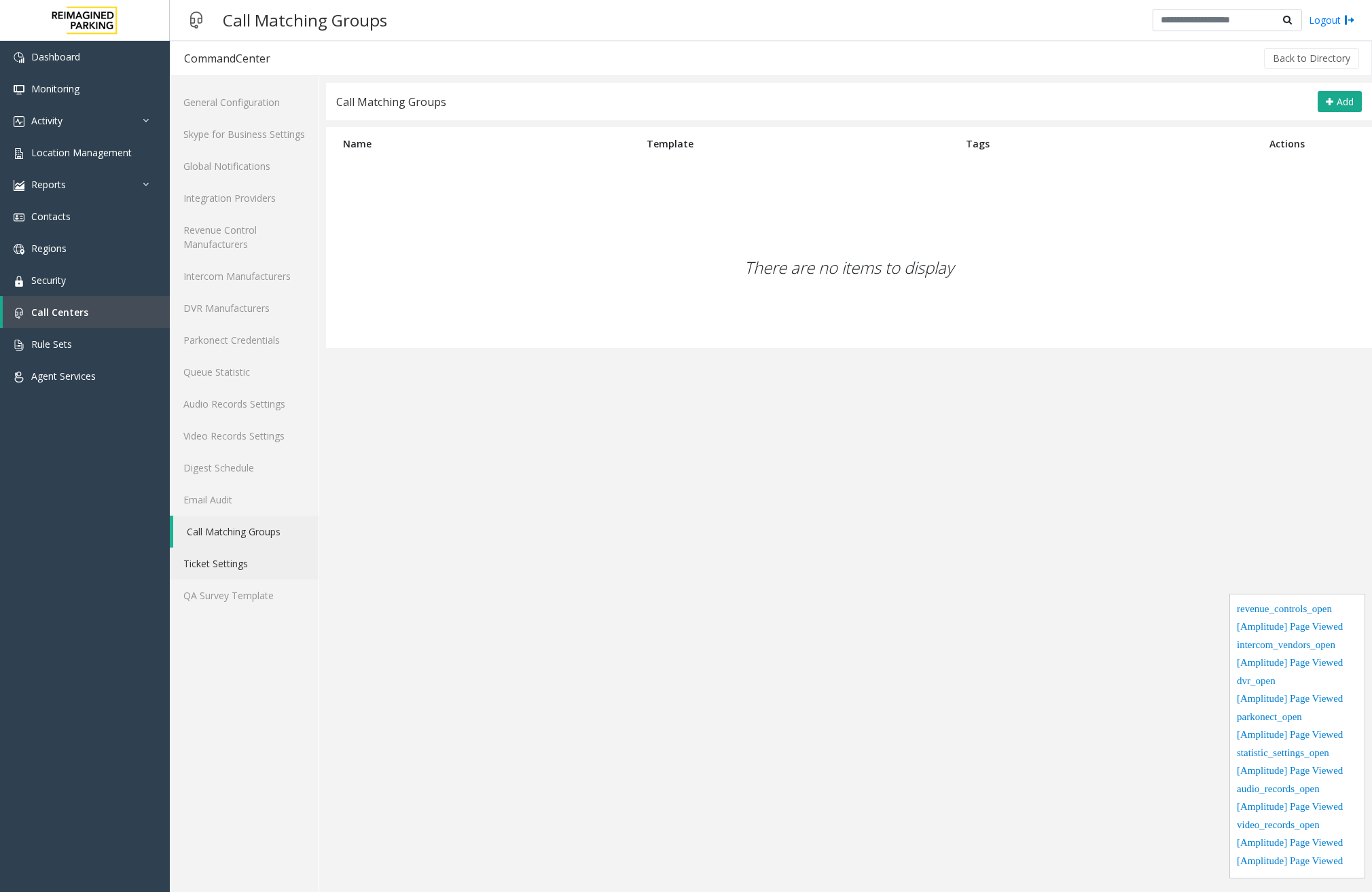
click at [252, 555] on link "Ticket Settings" at bounding box center [244, 564] width 149 height 32
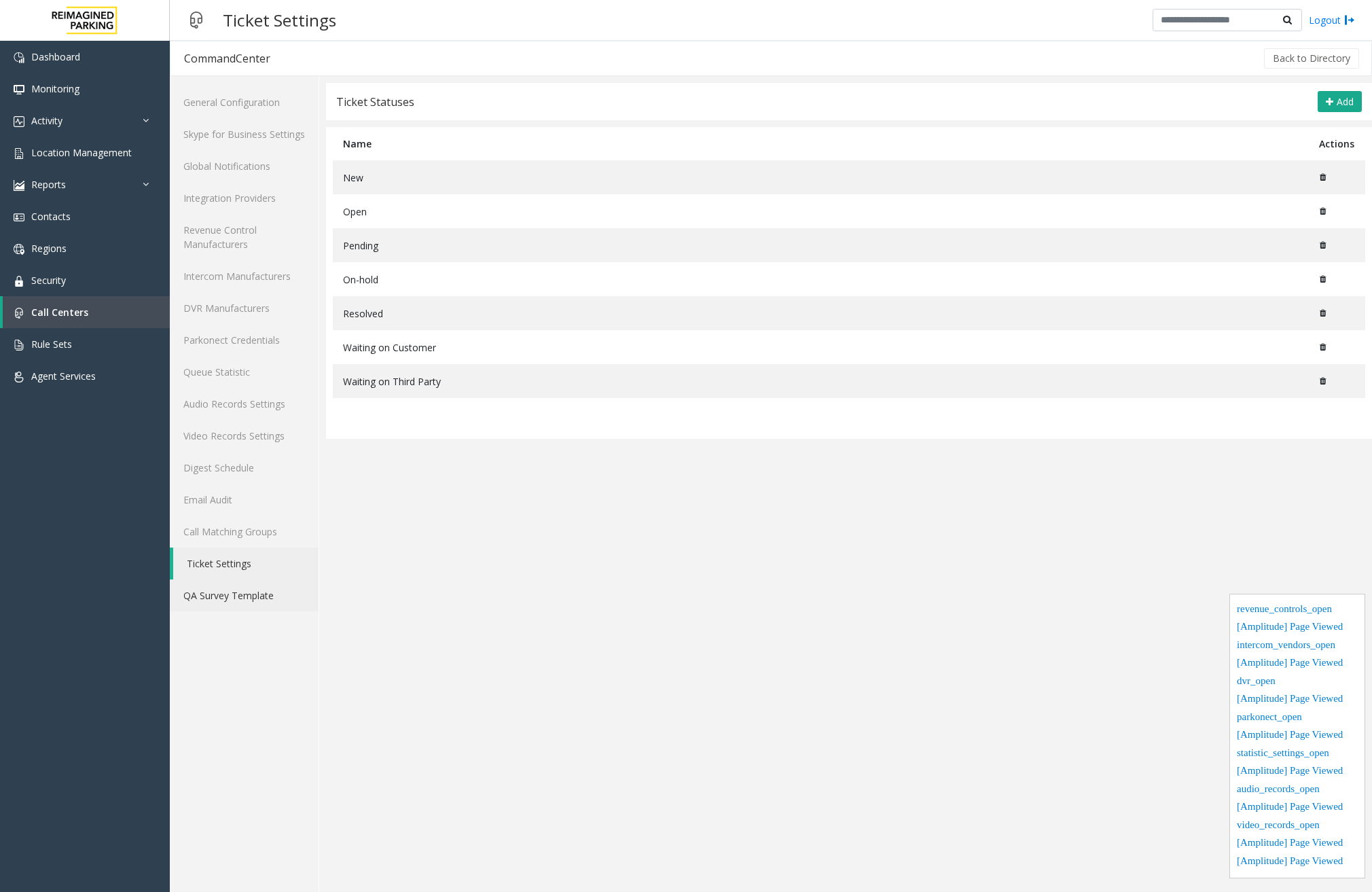
click at [254, 600] on link "QA Survey Template" at bounding box center [244, 596] width 149 height 32
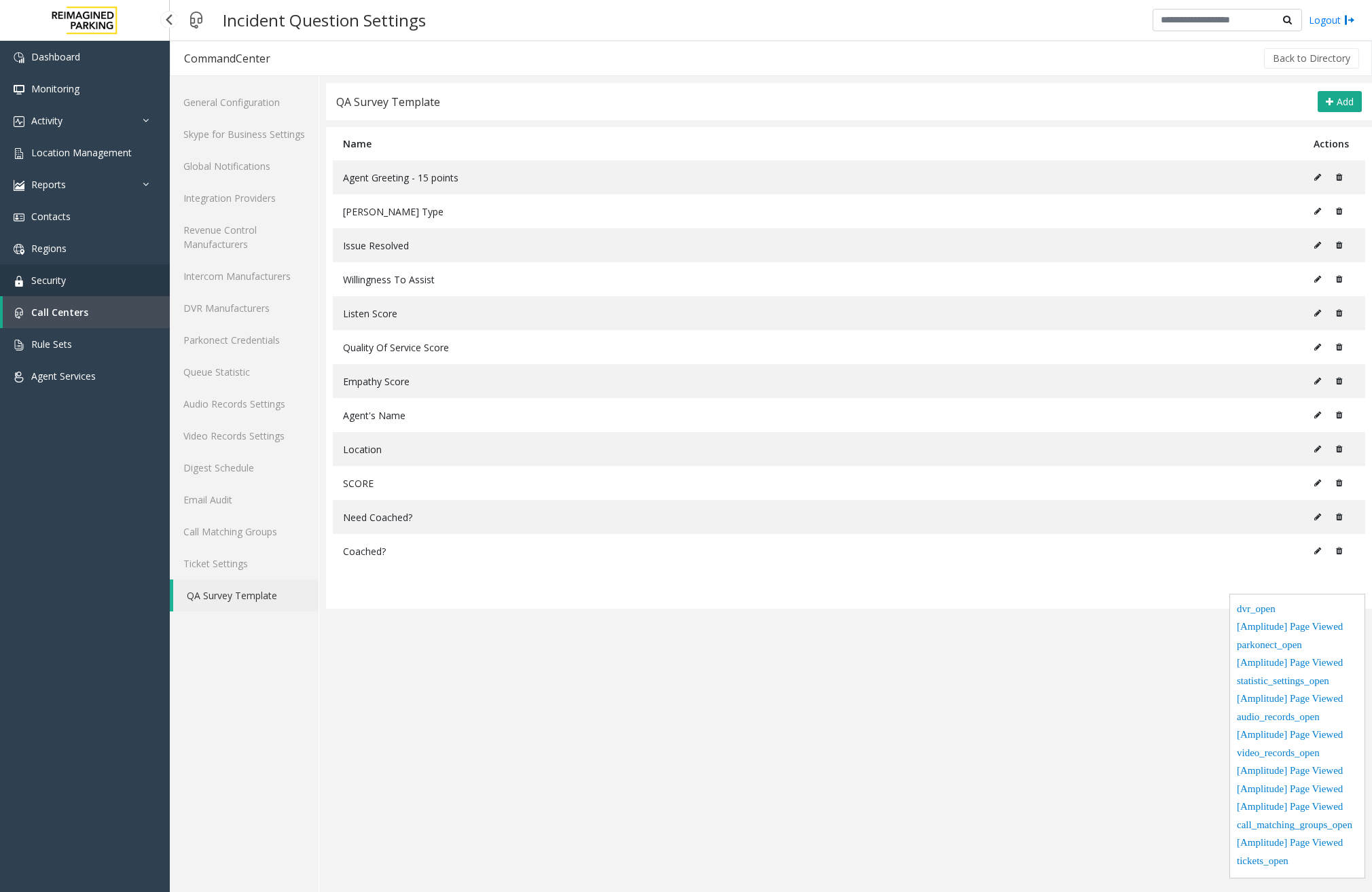
click at [76, 279] on link "Security" at bounding box center [84, 280] width 170 height 32
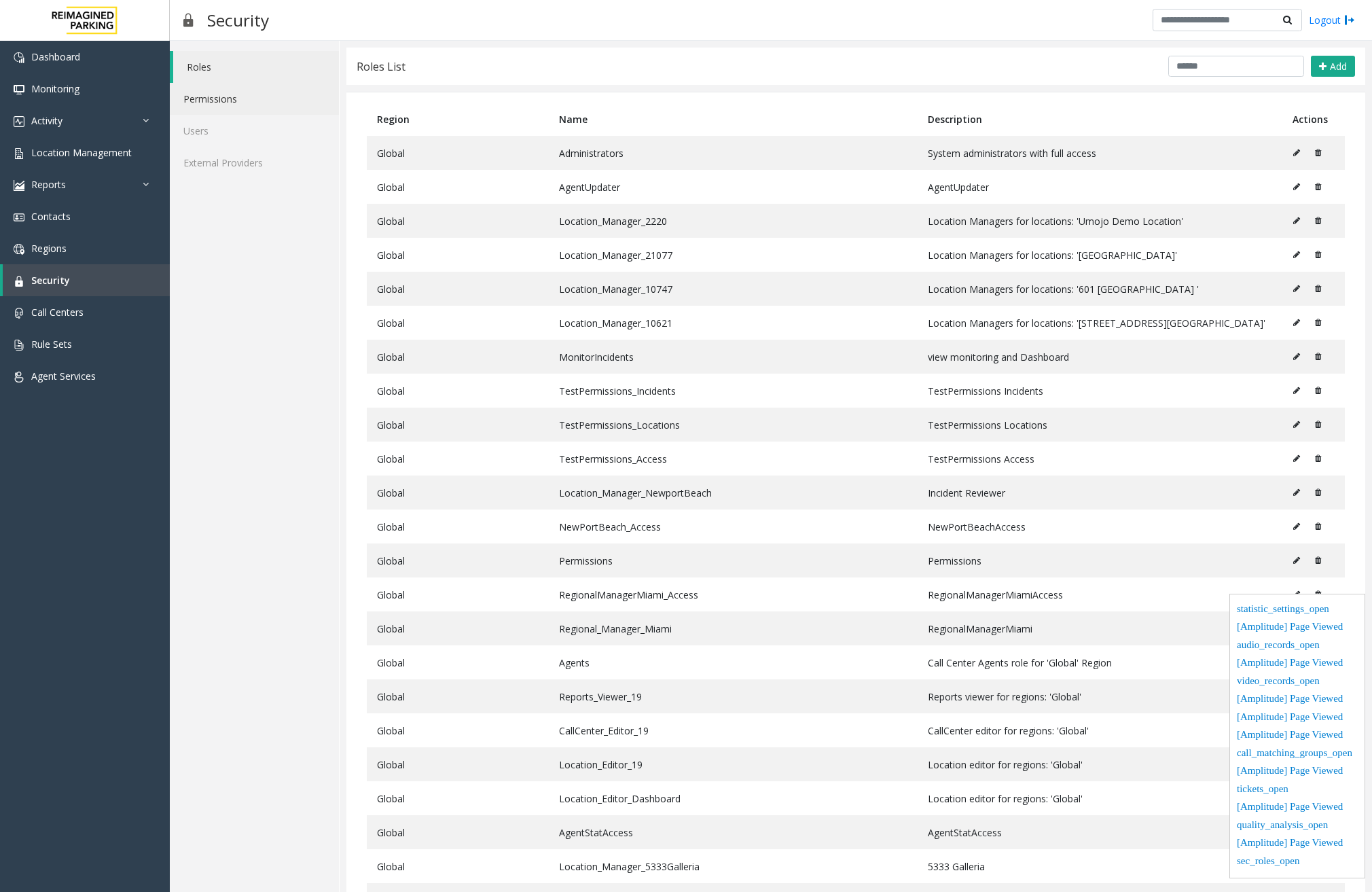
click at [234, 91] on link "Permissions" at bounding box center [254, 99] width 170 height 32
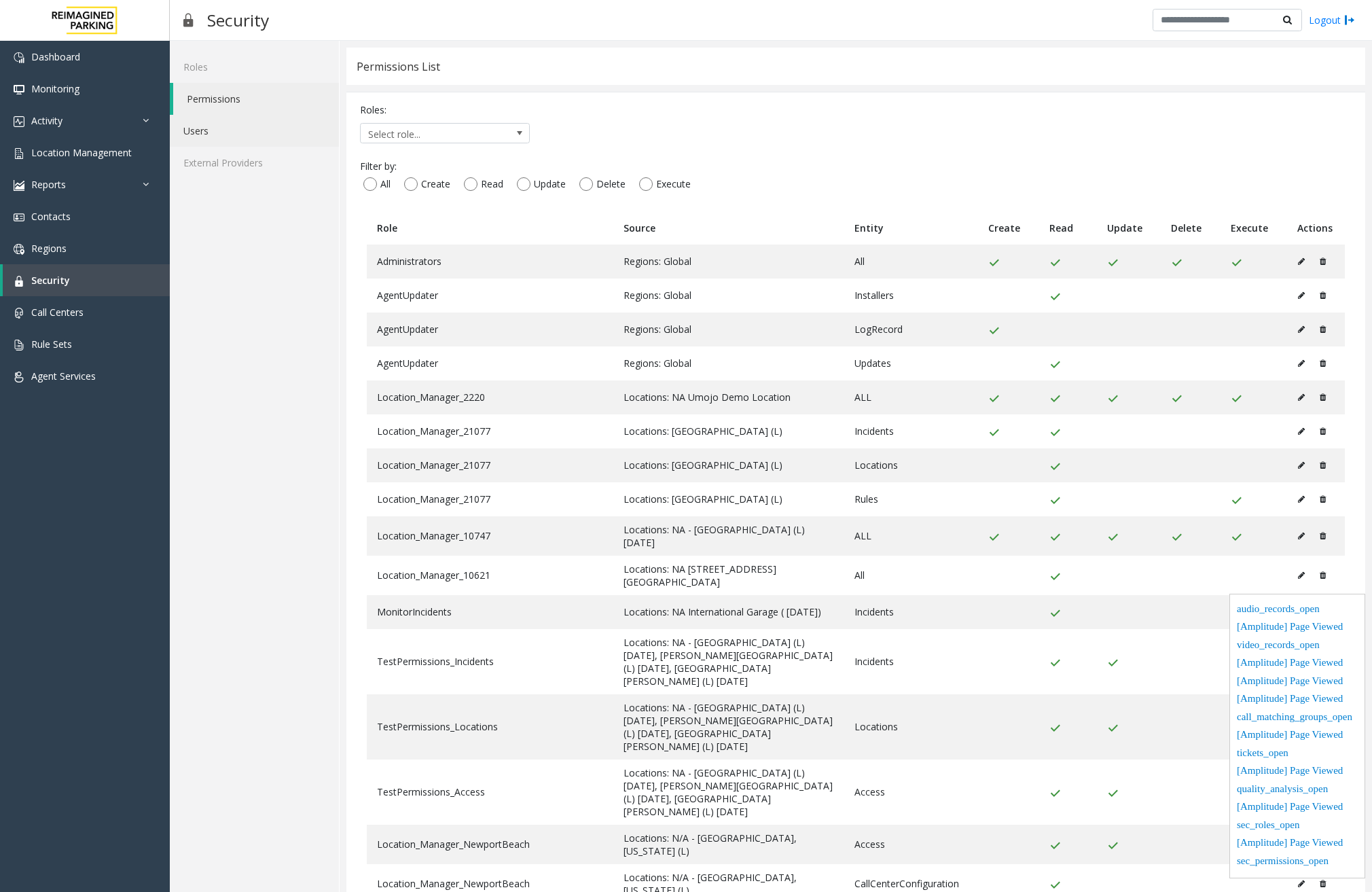
click at [216, 133] on link "Users" at bounding box center [254, 130] width 170 height 32
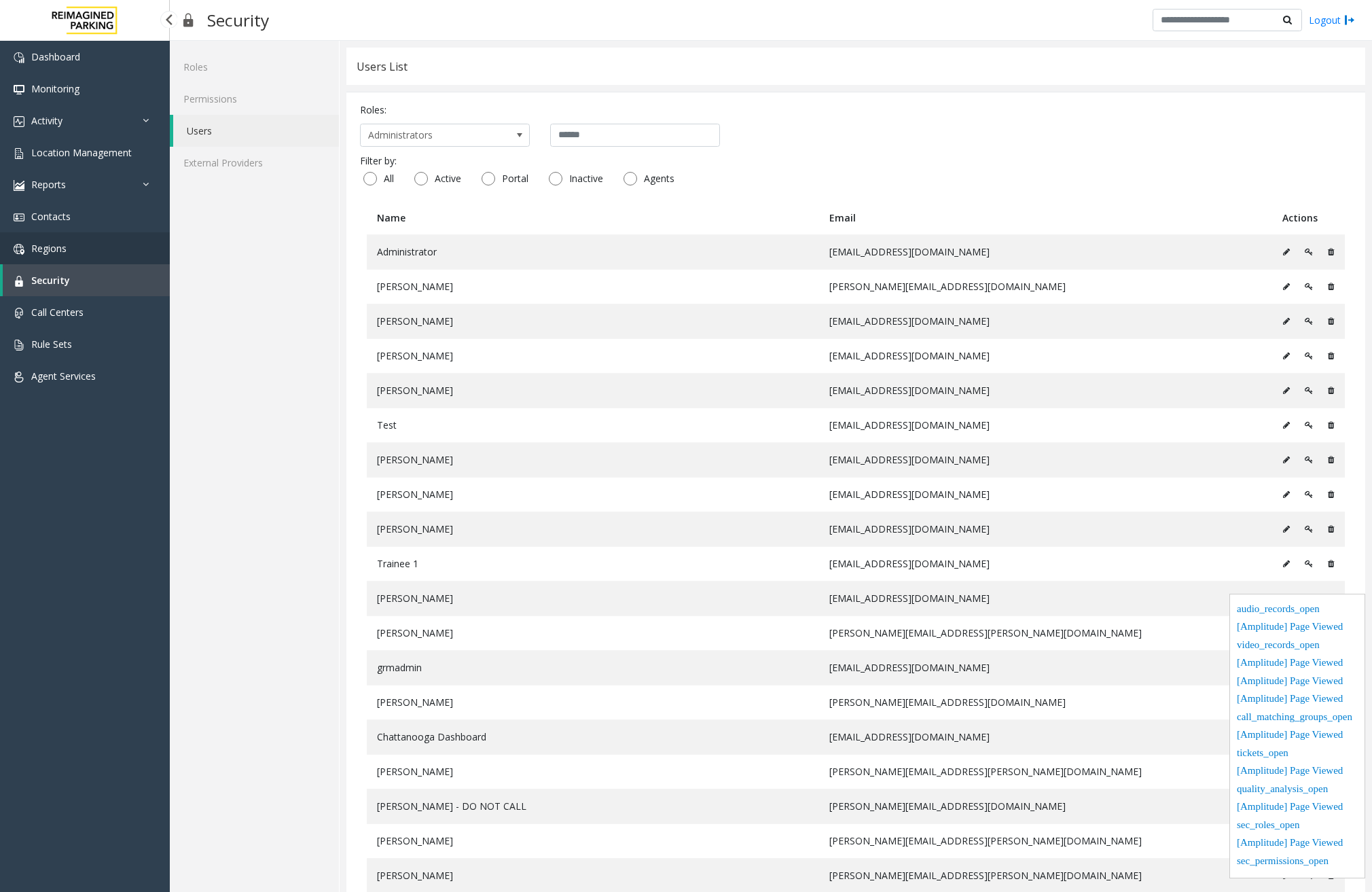
click at [80, 244] on link "Regions" at bounding box center [84, 249] width 170 height 32
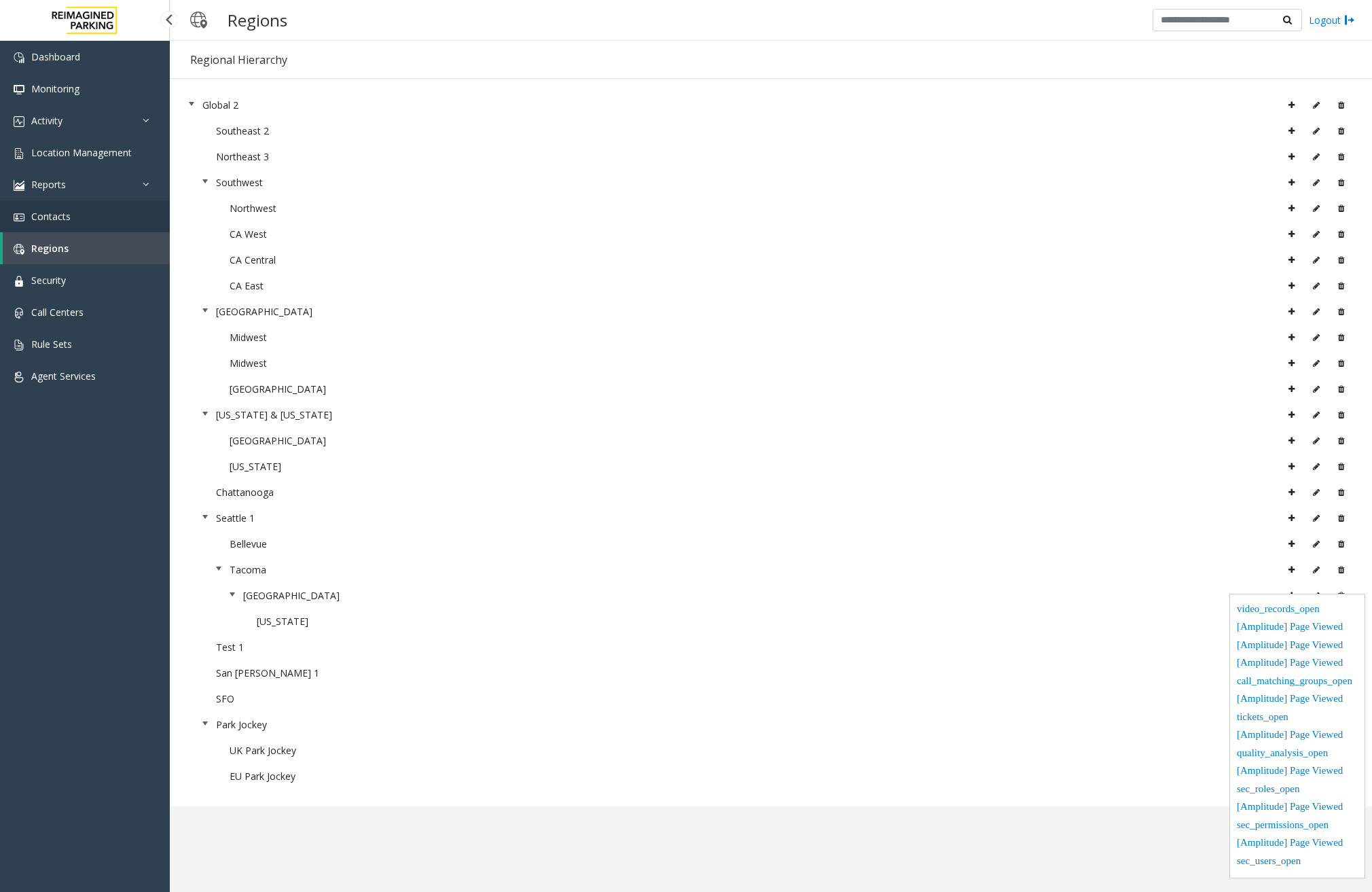
click at [84, 208] on link "Contacts" at bounding box center [84, 217] width 170 height 32
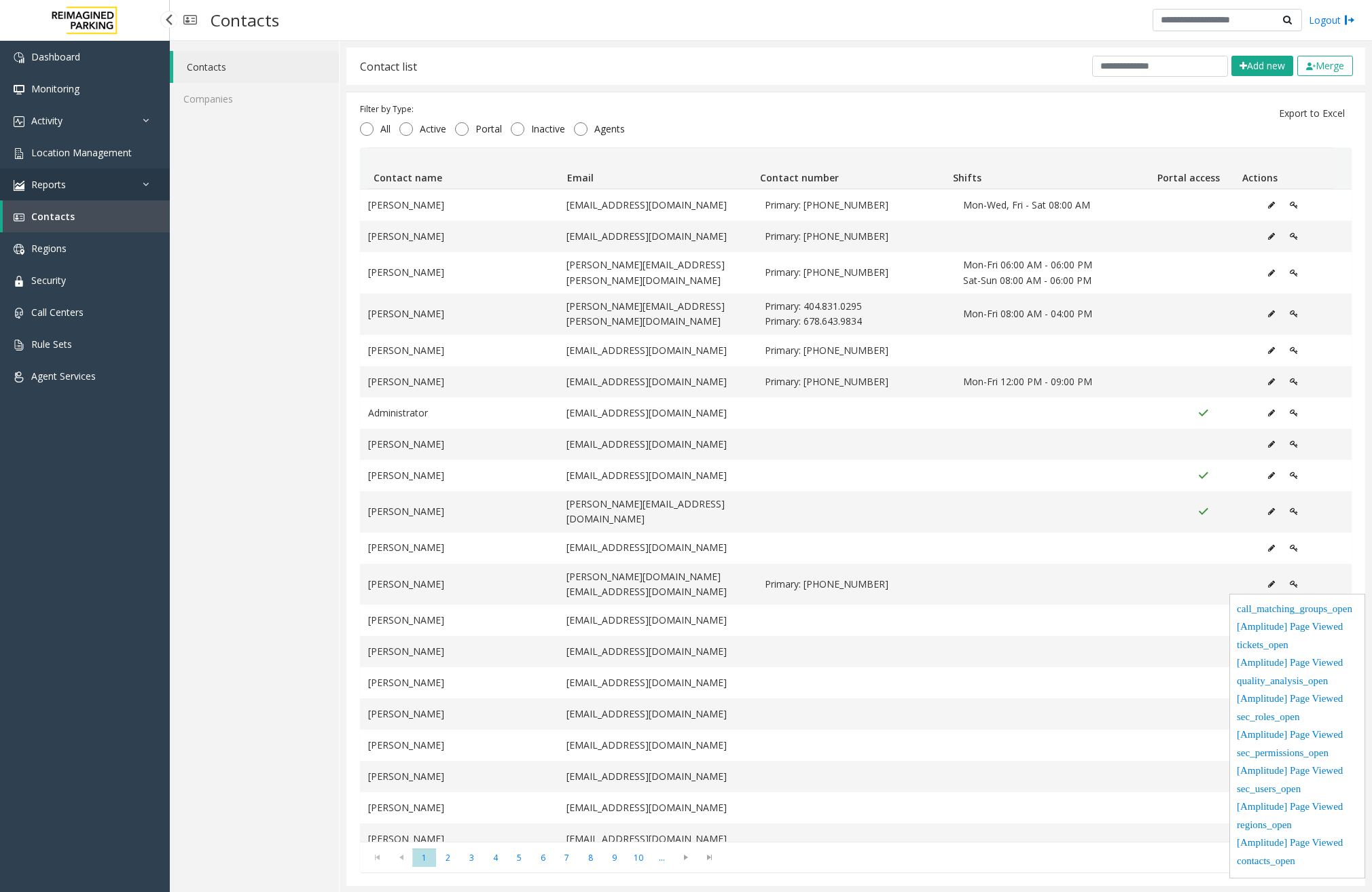
click at [134, 177] on link "Reports" at bounding box center [84, 185] width 170 height 32
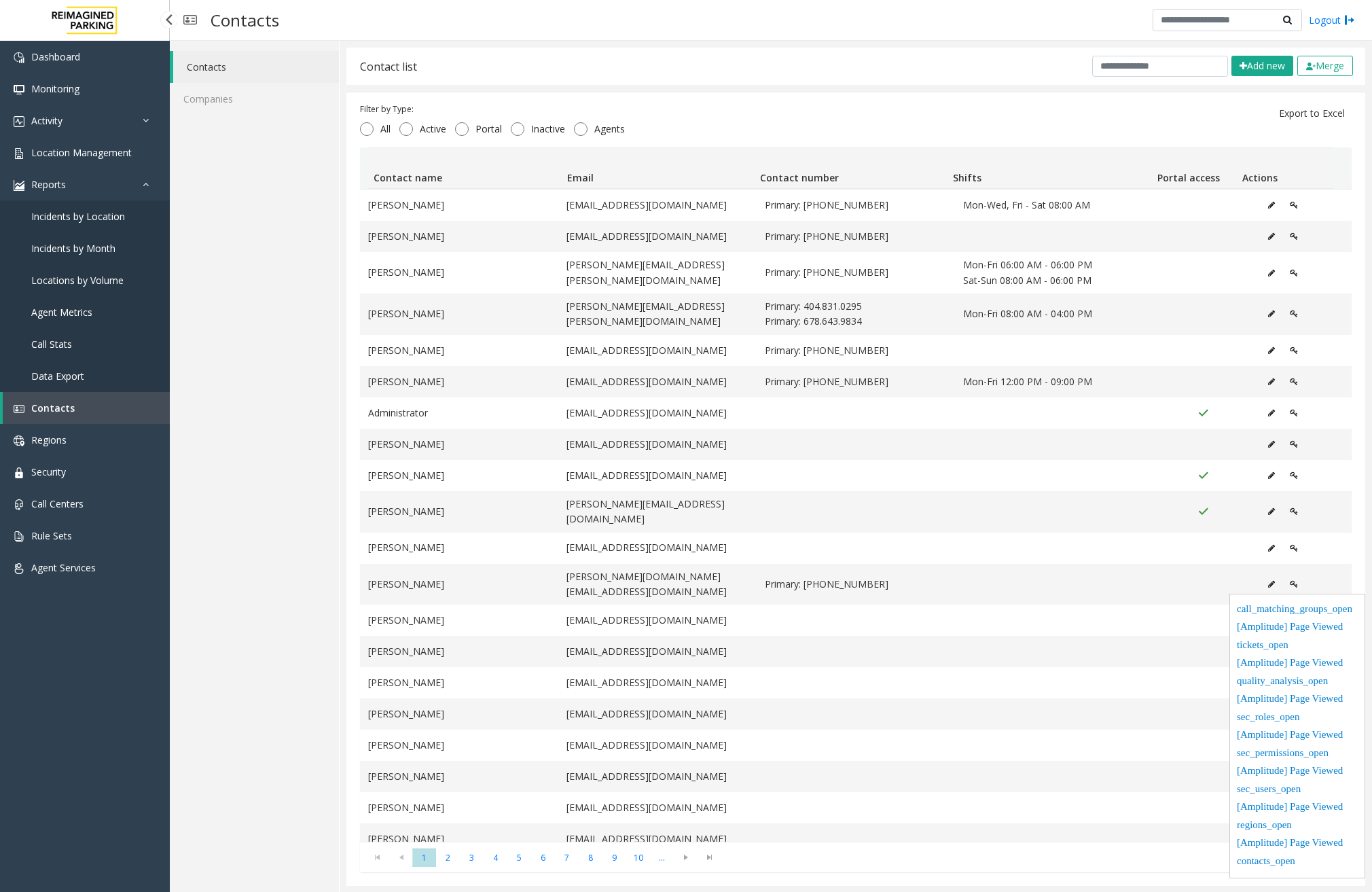
click at [71, 215] on span "Incidents by Location" at bounding box center [78, 216] width 94 height 13
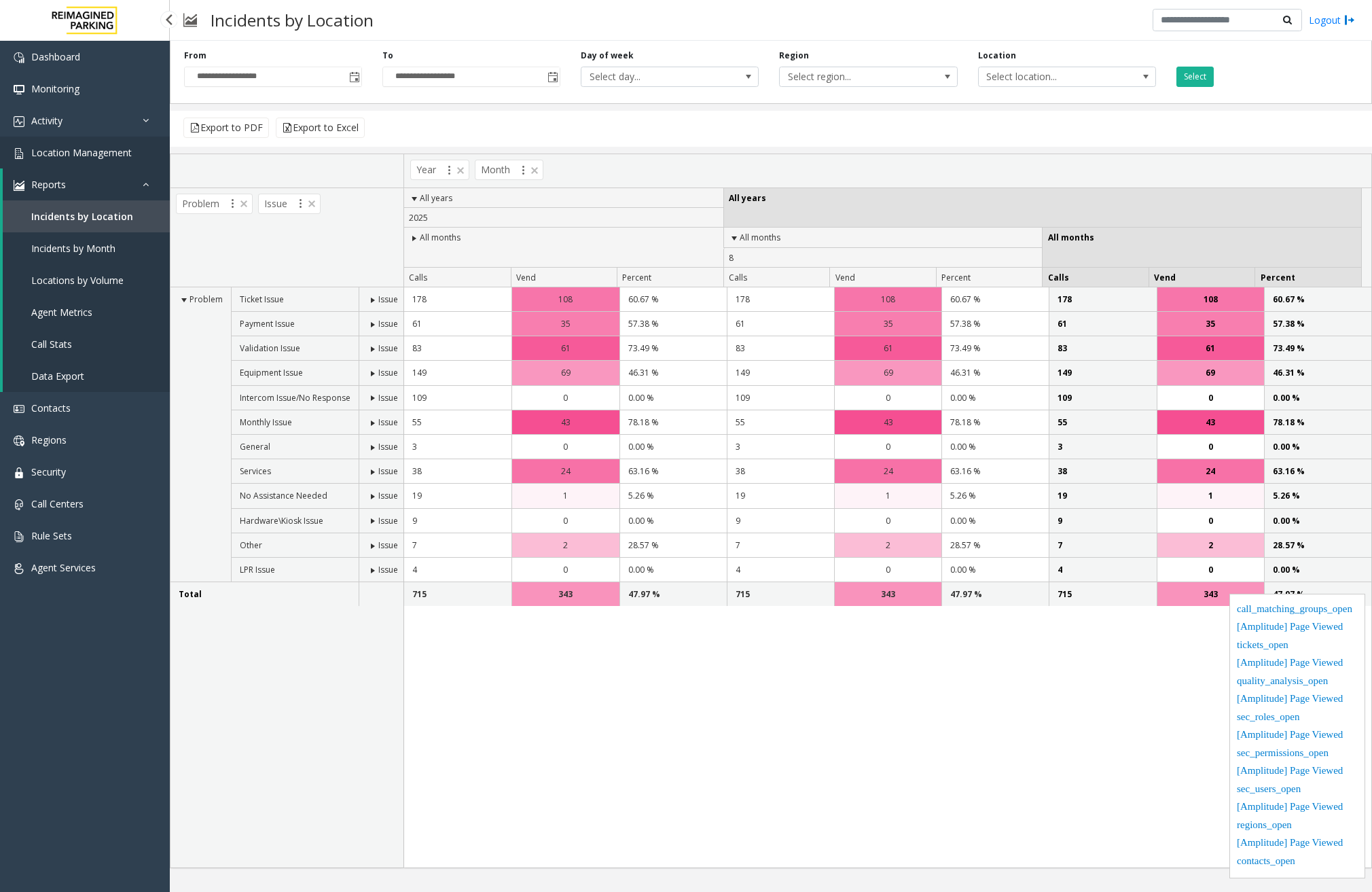
click at [136, 160] on link "Location Management" at bounding box center [84, 153] width 170 height 32
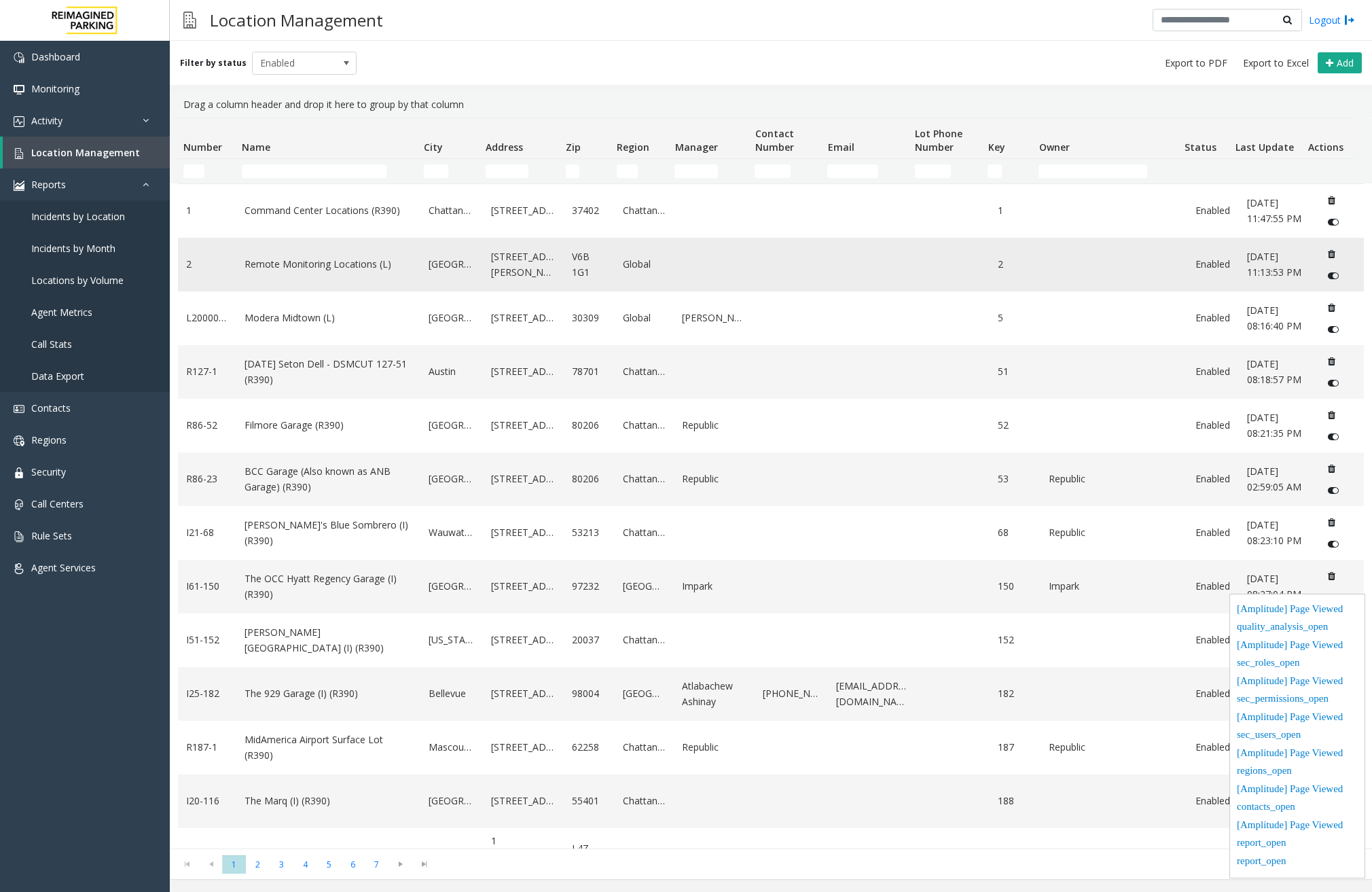
click at [276, 279] on td "Remote Monitoring Locations (L)" at bounding box center [327, 264] width 184 height 53
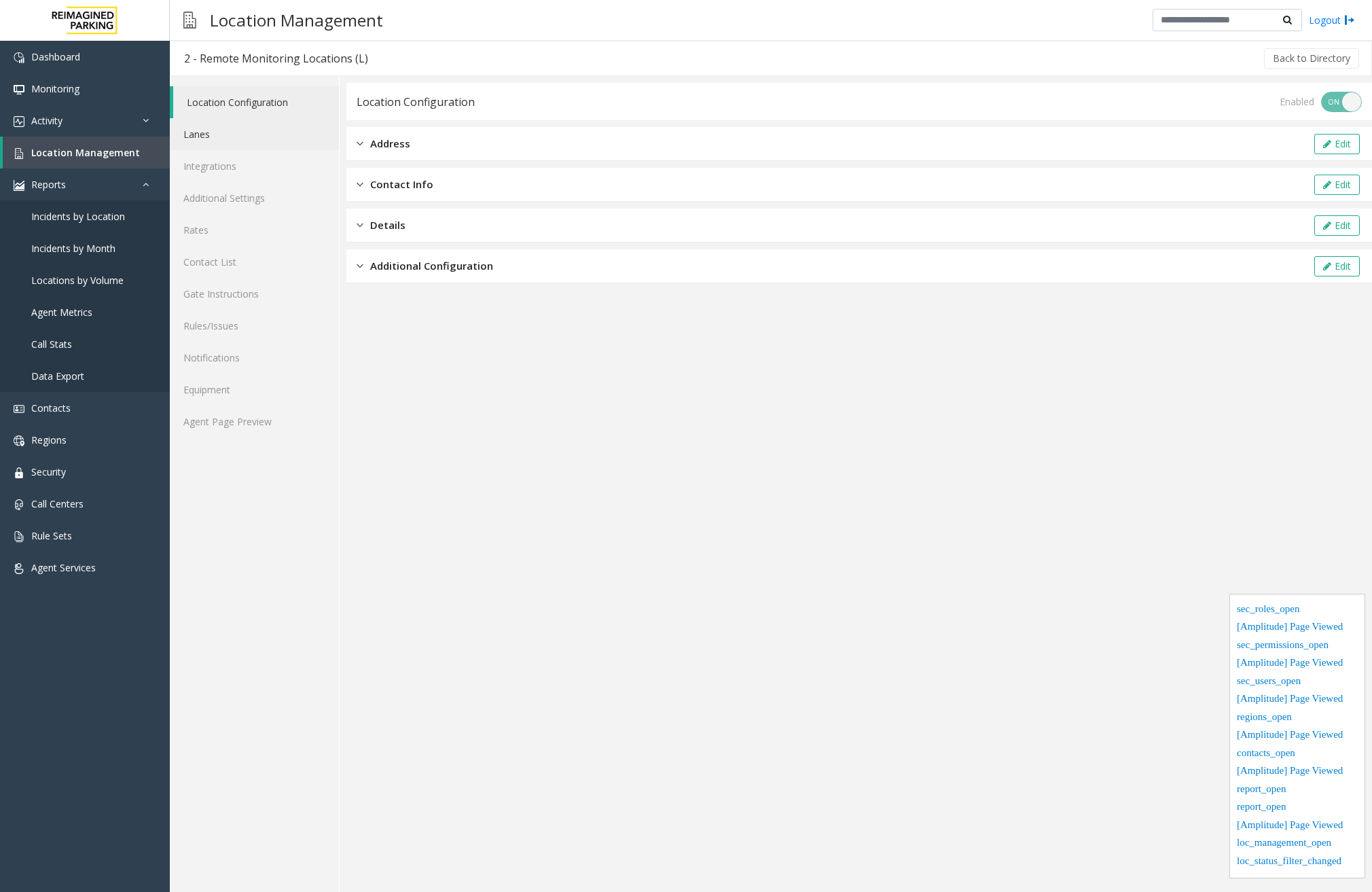
click at [220, 149] on link "Lanes" at bounding box center [254, 134] width 170 height 32
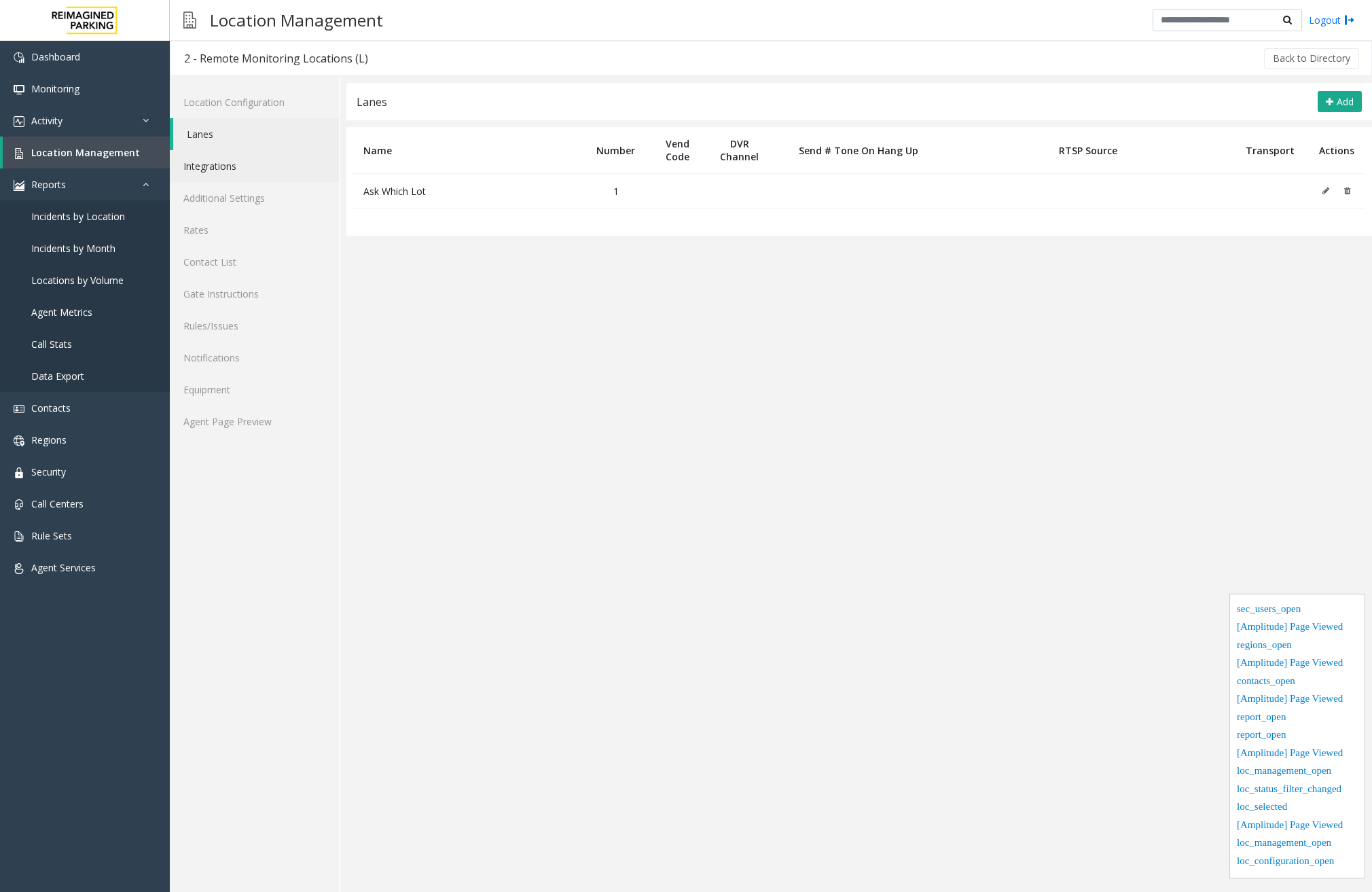
click at [218, 169] on link "Integrations" at bounding box center [254, 166] width 170 height 32
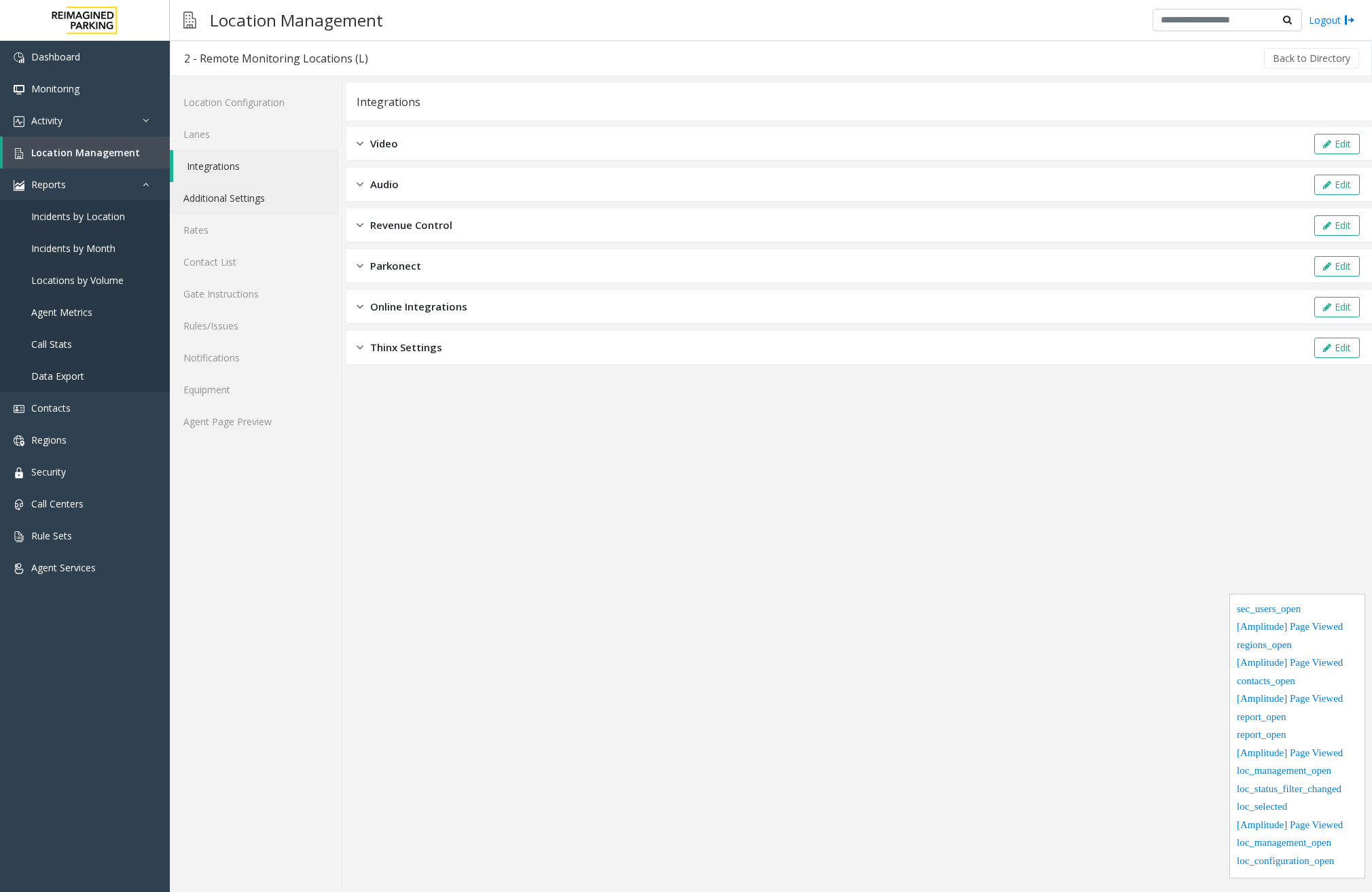
click at [230, 198] on link "Additional Settings" at bounding box center [254, 198] width 170 height 32
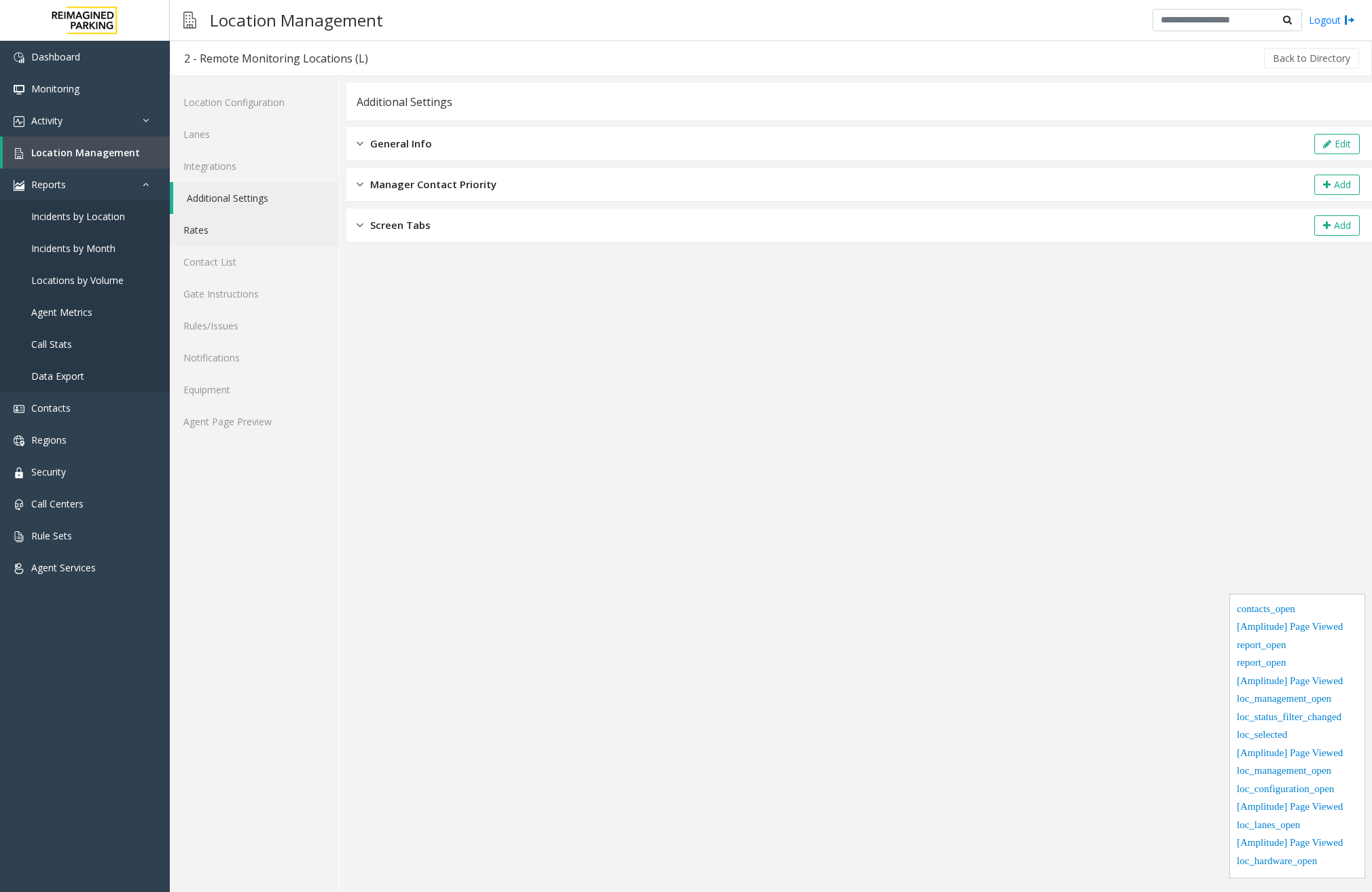
click at [230, 230] on link "Rates" at bounding box center [254, 230] width 170 height 32
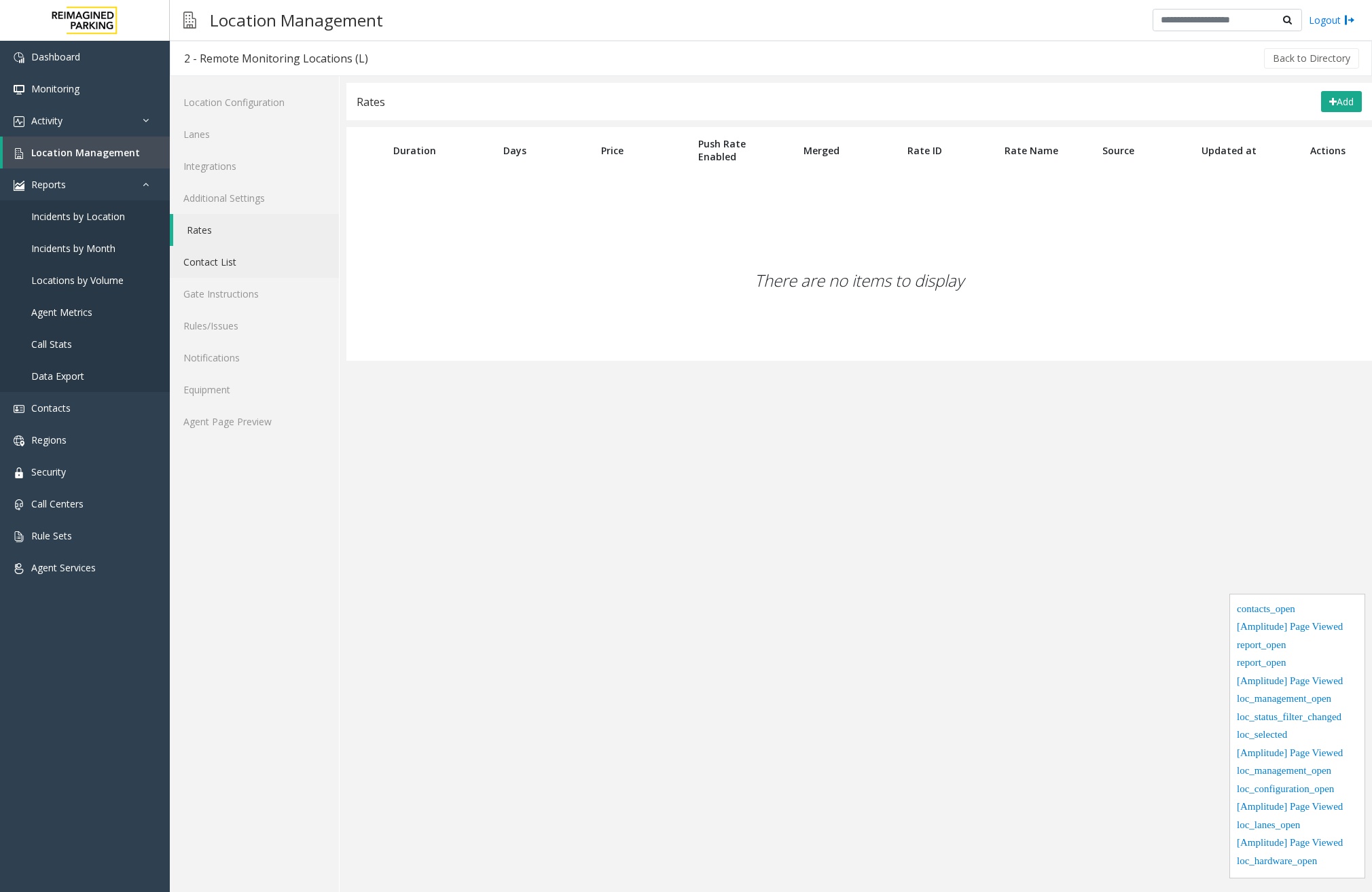
click at [230, 255] on link "Contact List" at bounding box center [254, 262] width 170 height 32
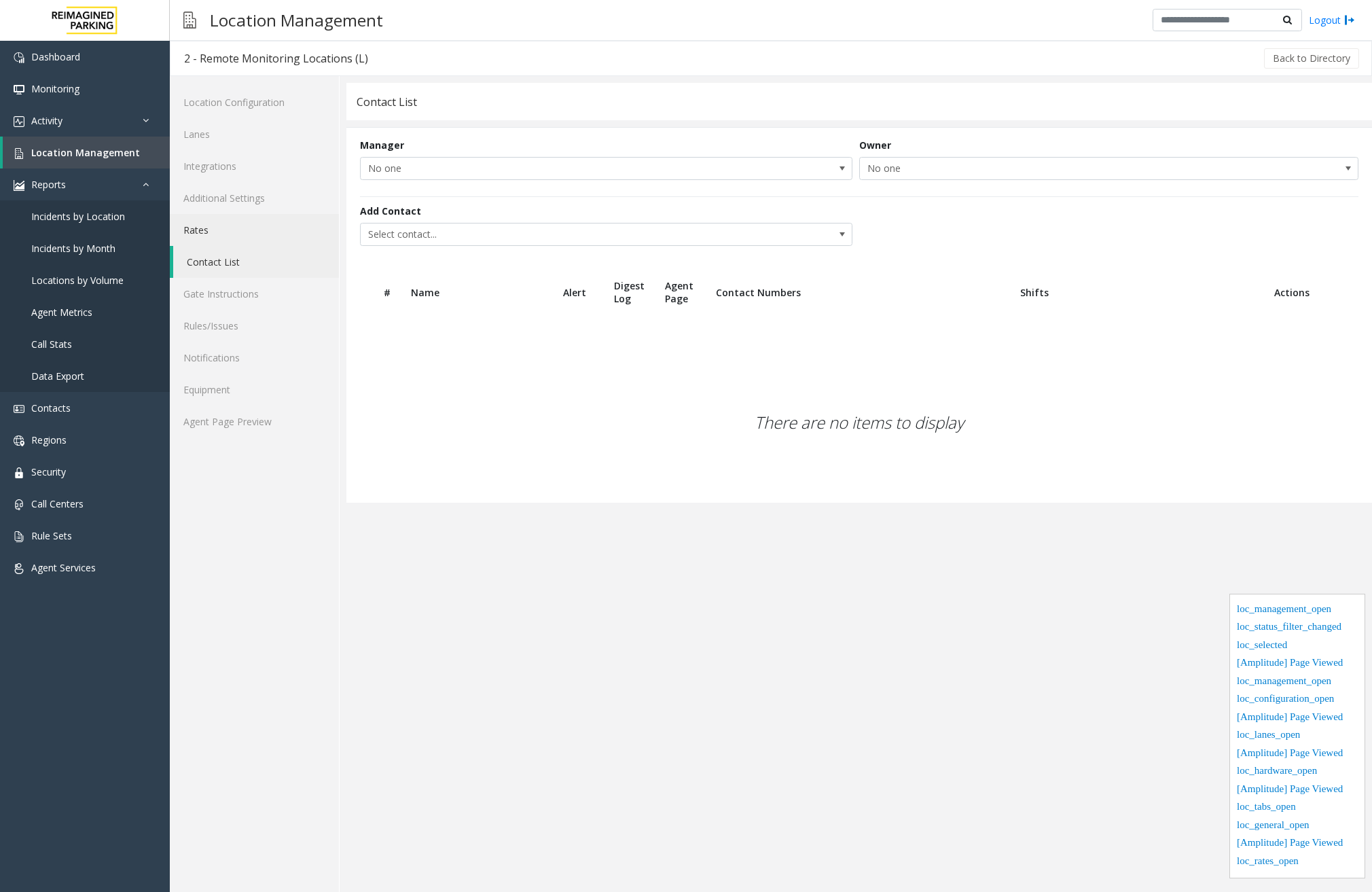
click at [231, 233] on link "Rates" at bounding box center [254, 230] width 170 height 32
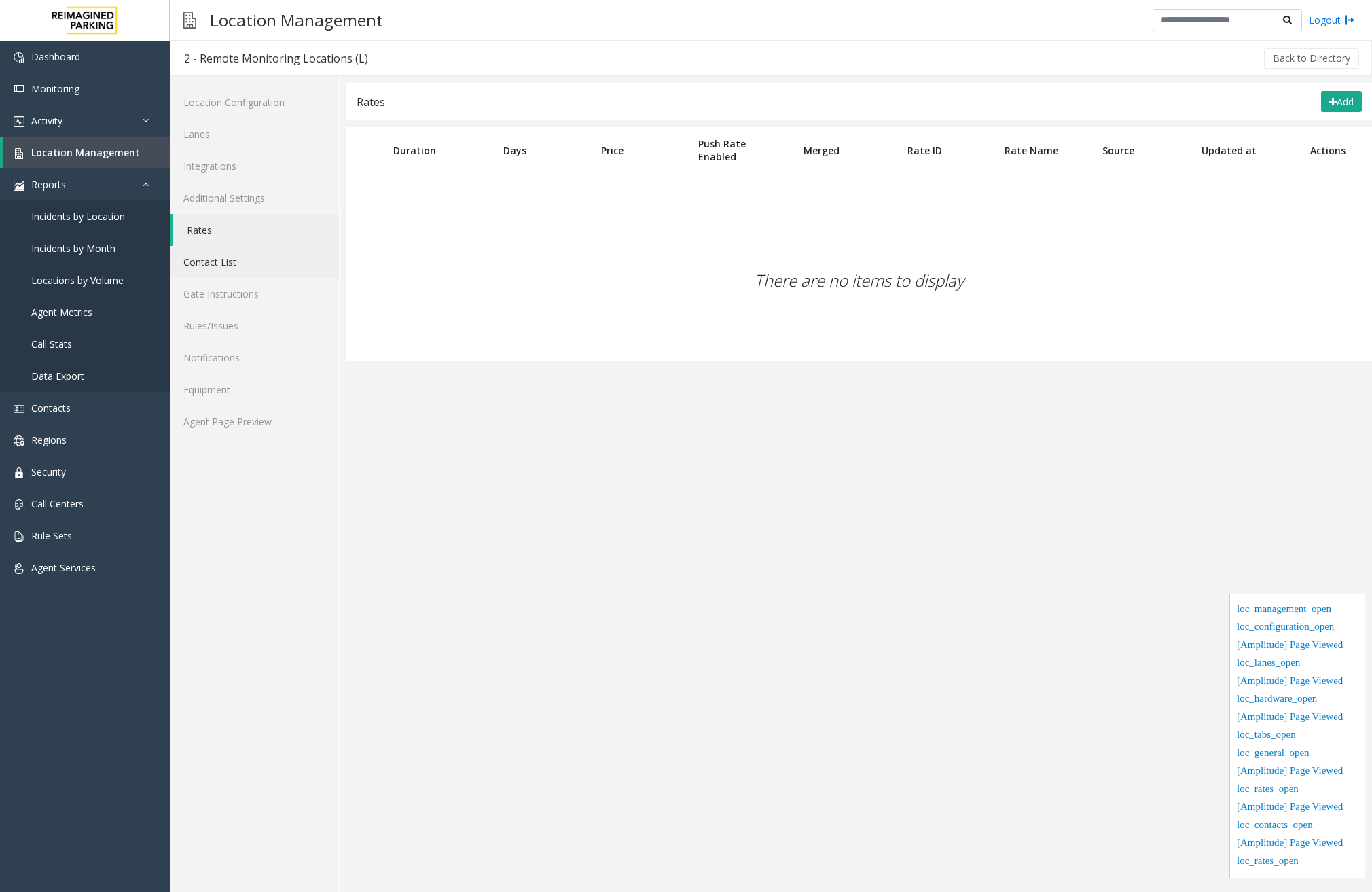
click at [227, 263] on link "Contact List" at bounding box center [254, 262] width 170 height 32
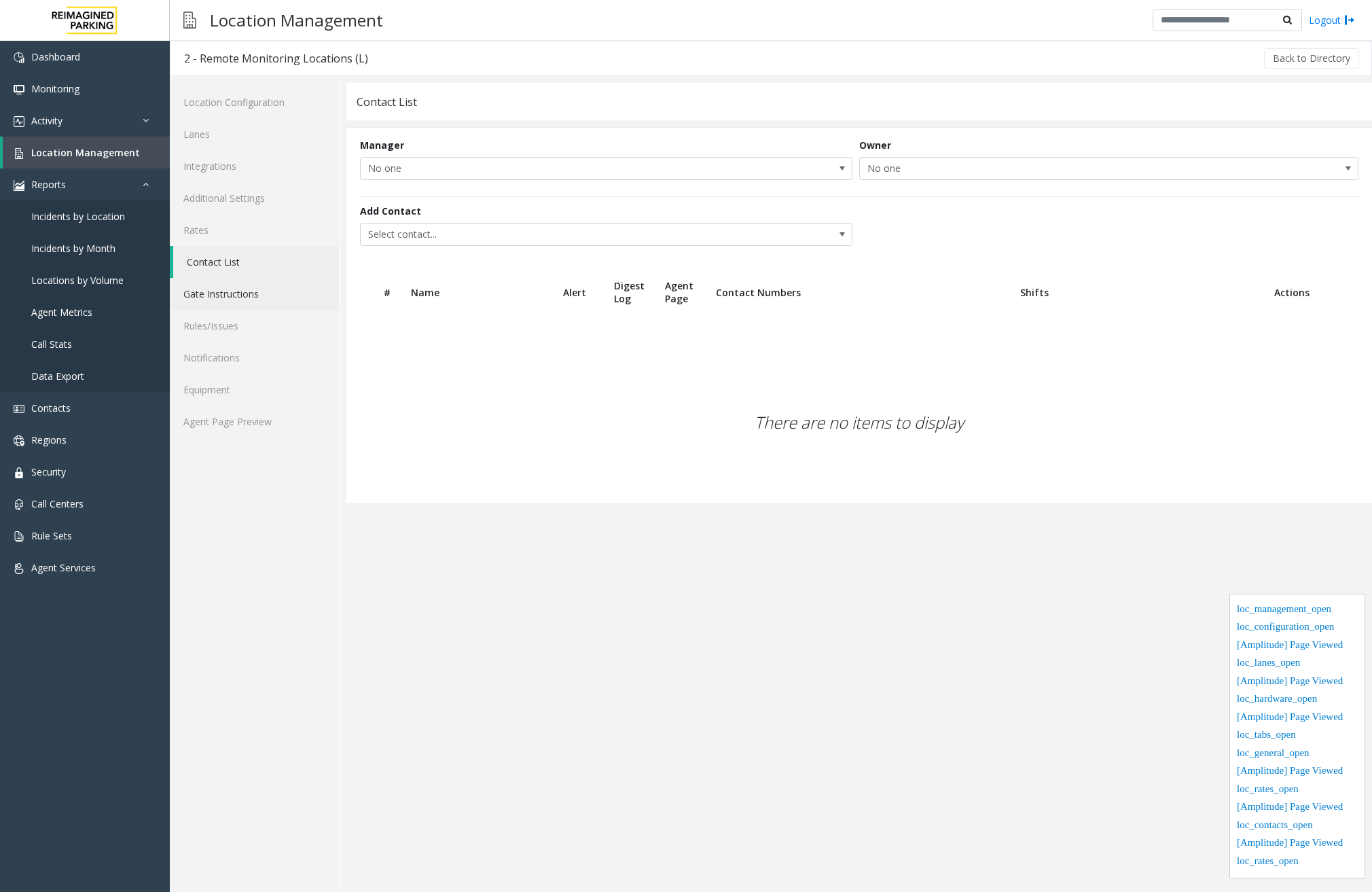
click at [228, 297] on link "Gate Instructions" at bounding box center [254, 294] width 170 height 32
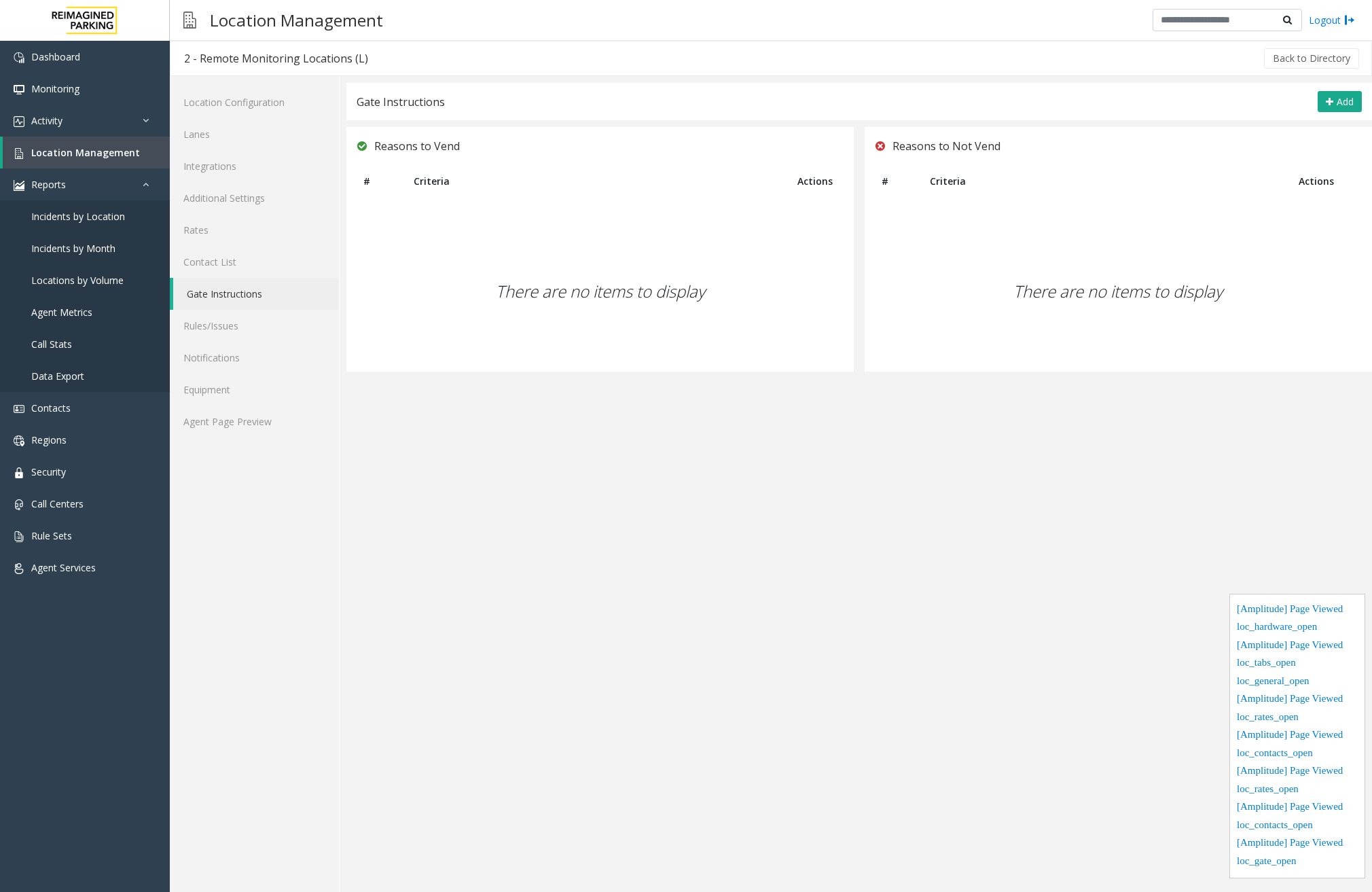
click at [227, 280] on link "Gate Instructions" at bounding box center [256, 294] width 166 height 32
click at [236, 262] on link "Contact List" at bounding box center [254, 262] width 170 height 32
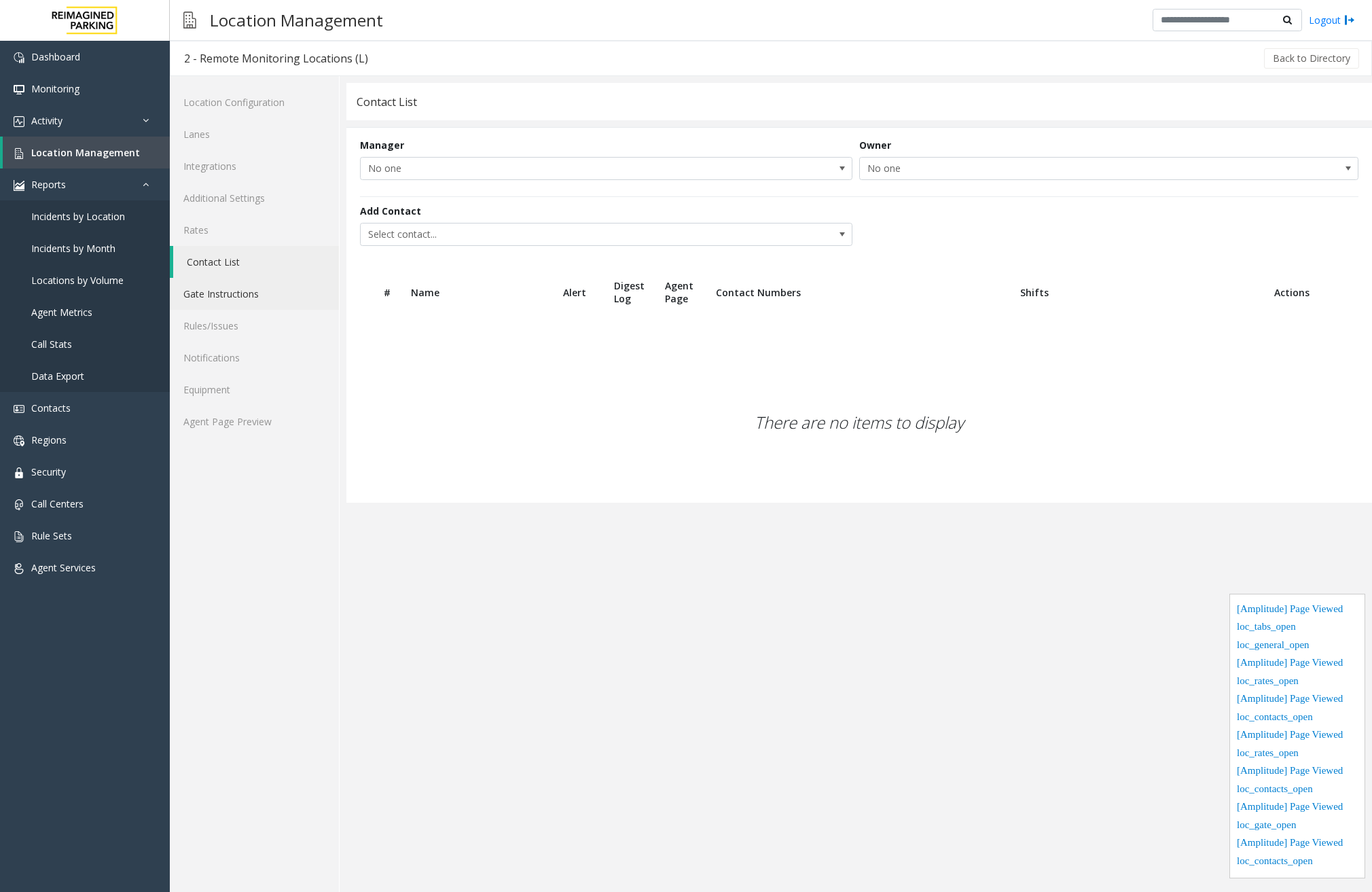
click at [233, 292] on link "Gate Instructions" at bounding box center [254, 294] width 170 height 32
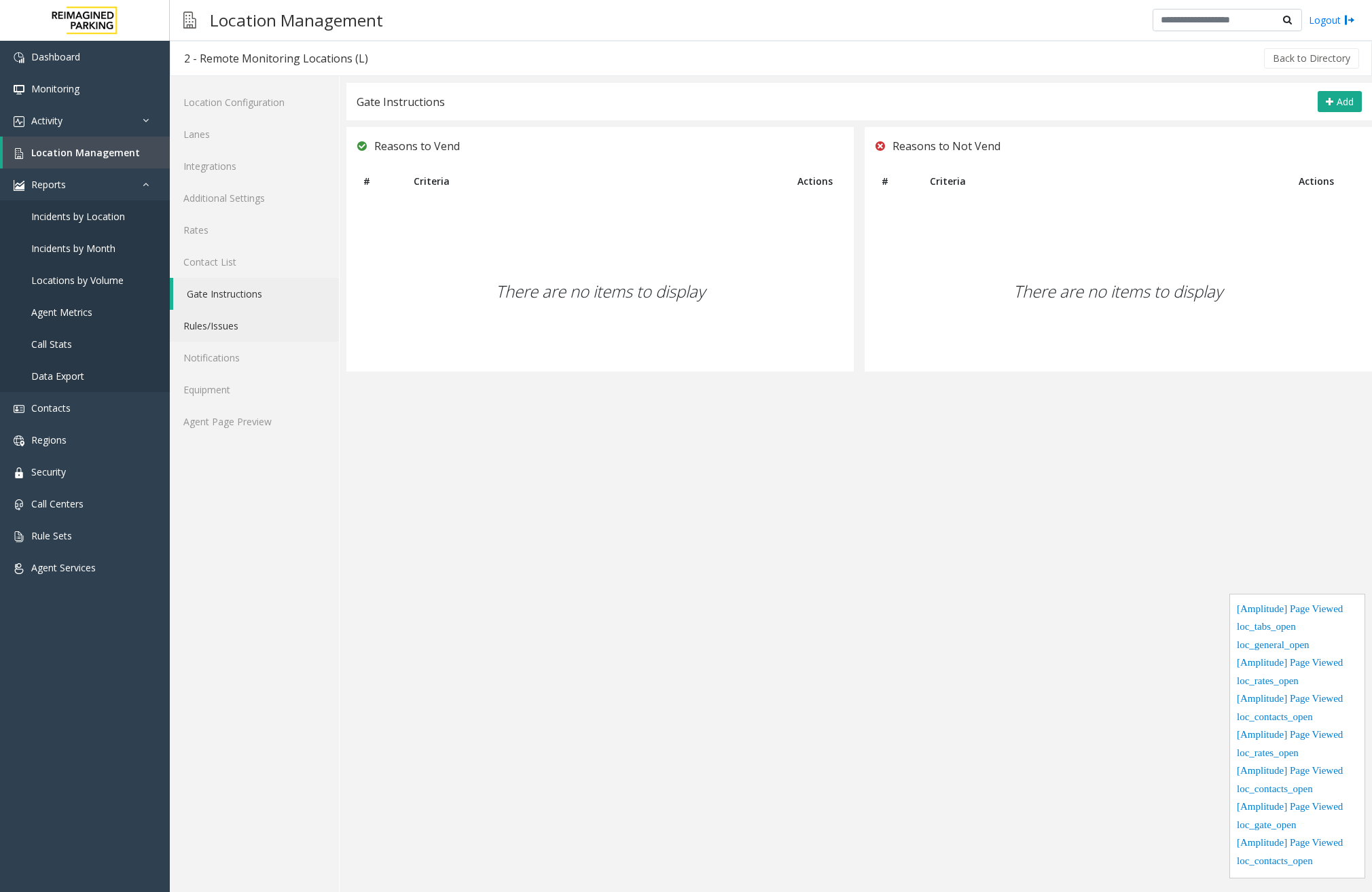
click at [238, 314] on link "Rules/Issues" at bounding box center [254, 326] width 170 height 32
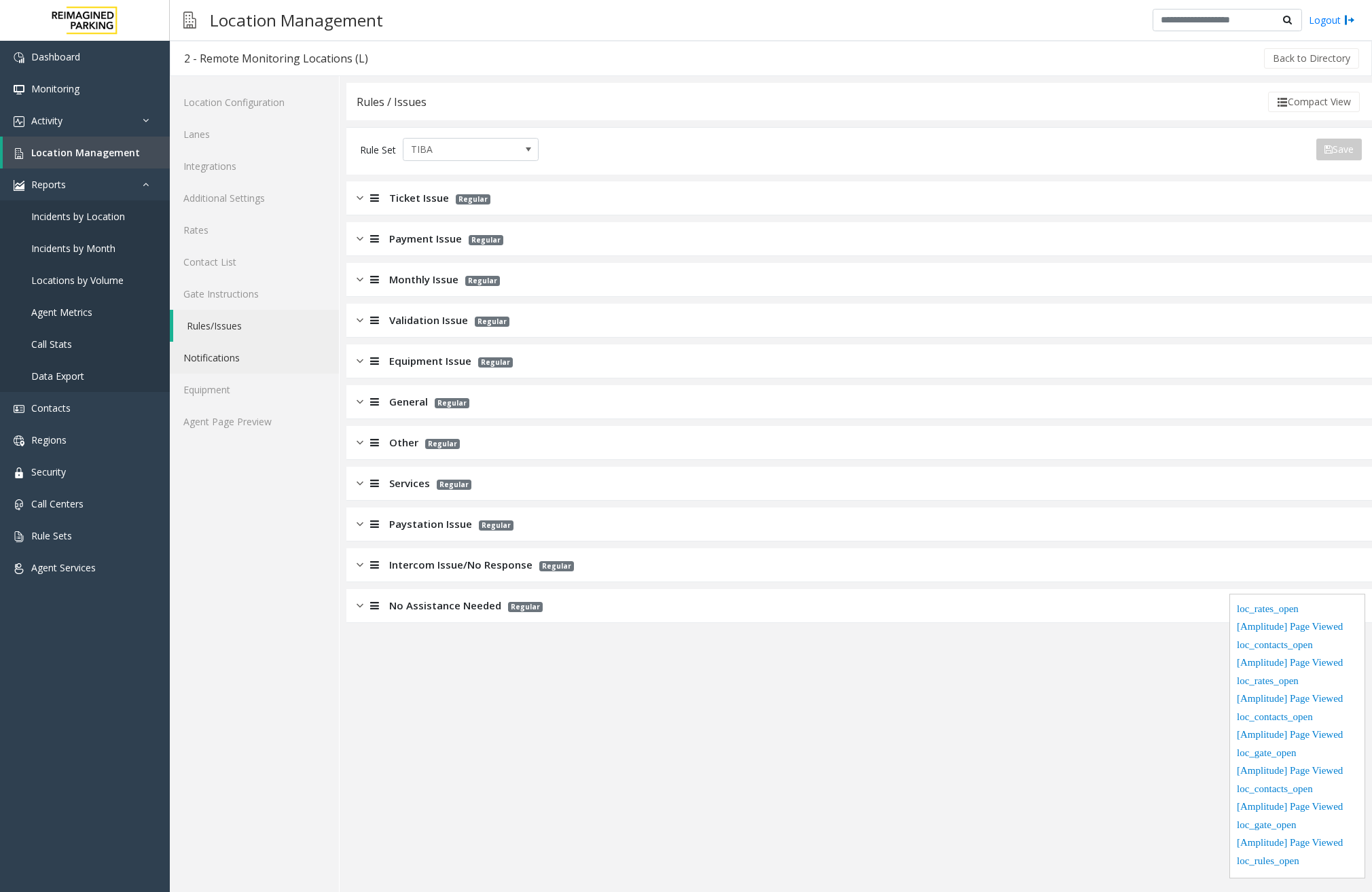
click at [244, 349] on link "Notifications" at bounding box center [254, 358] width 170 height 32
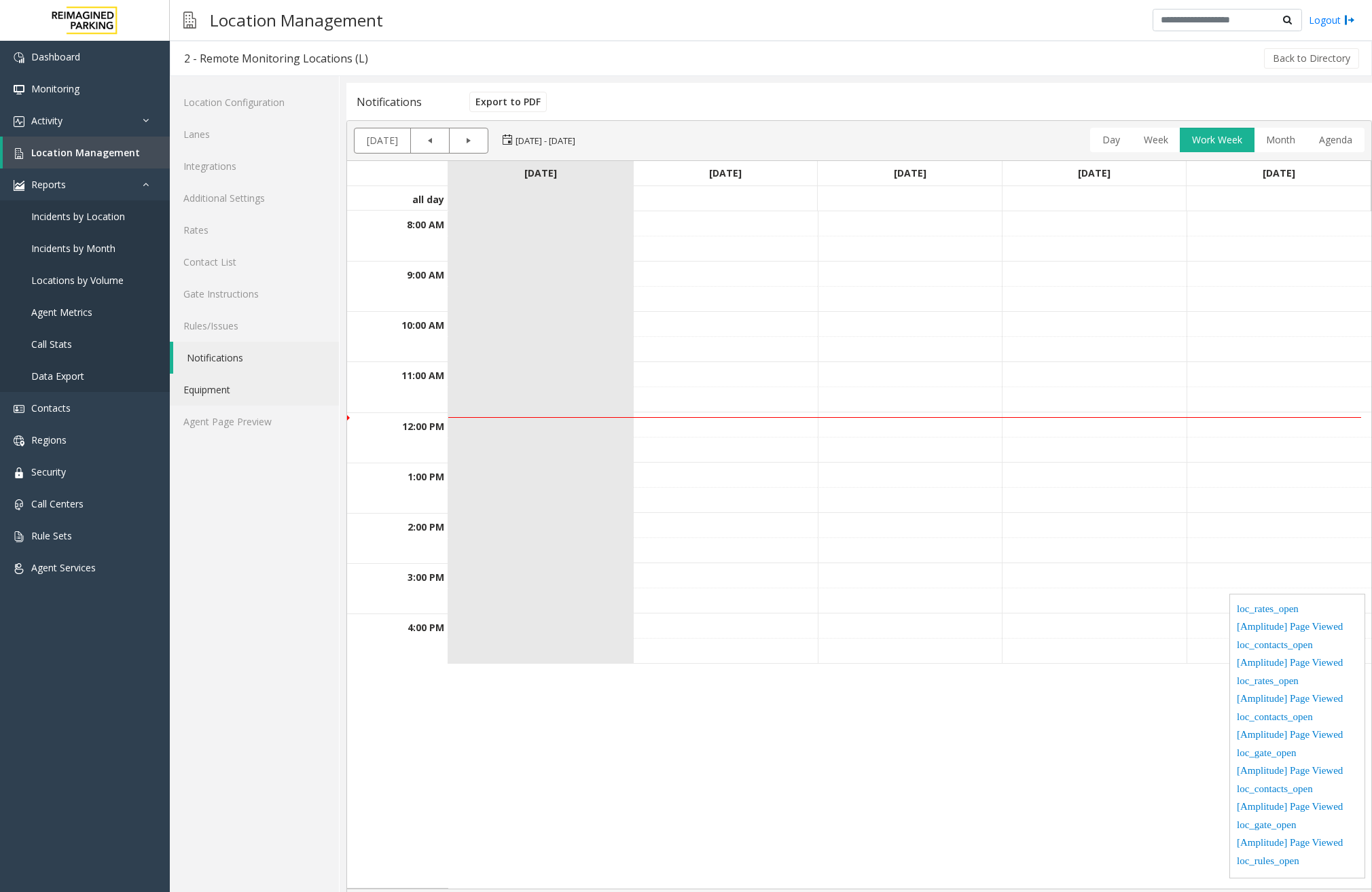
click at [245, 383] on link "Equipment" at bounding box center [254, 390] width 170 height 32
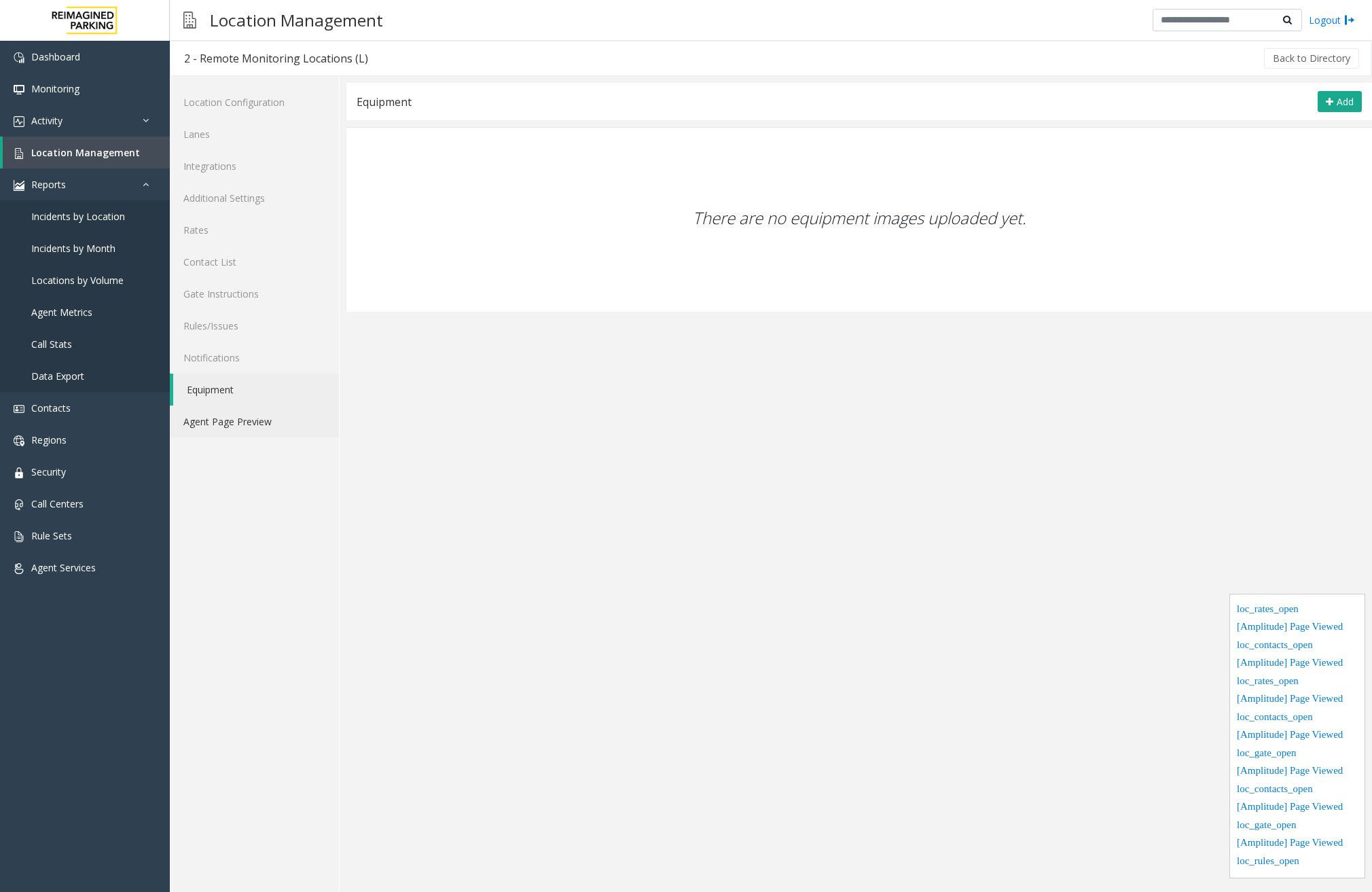
click at [267, 427] on link "Agent Page Preview" at bounding box center [254, 422] width 170 height 32
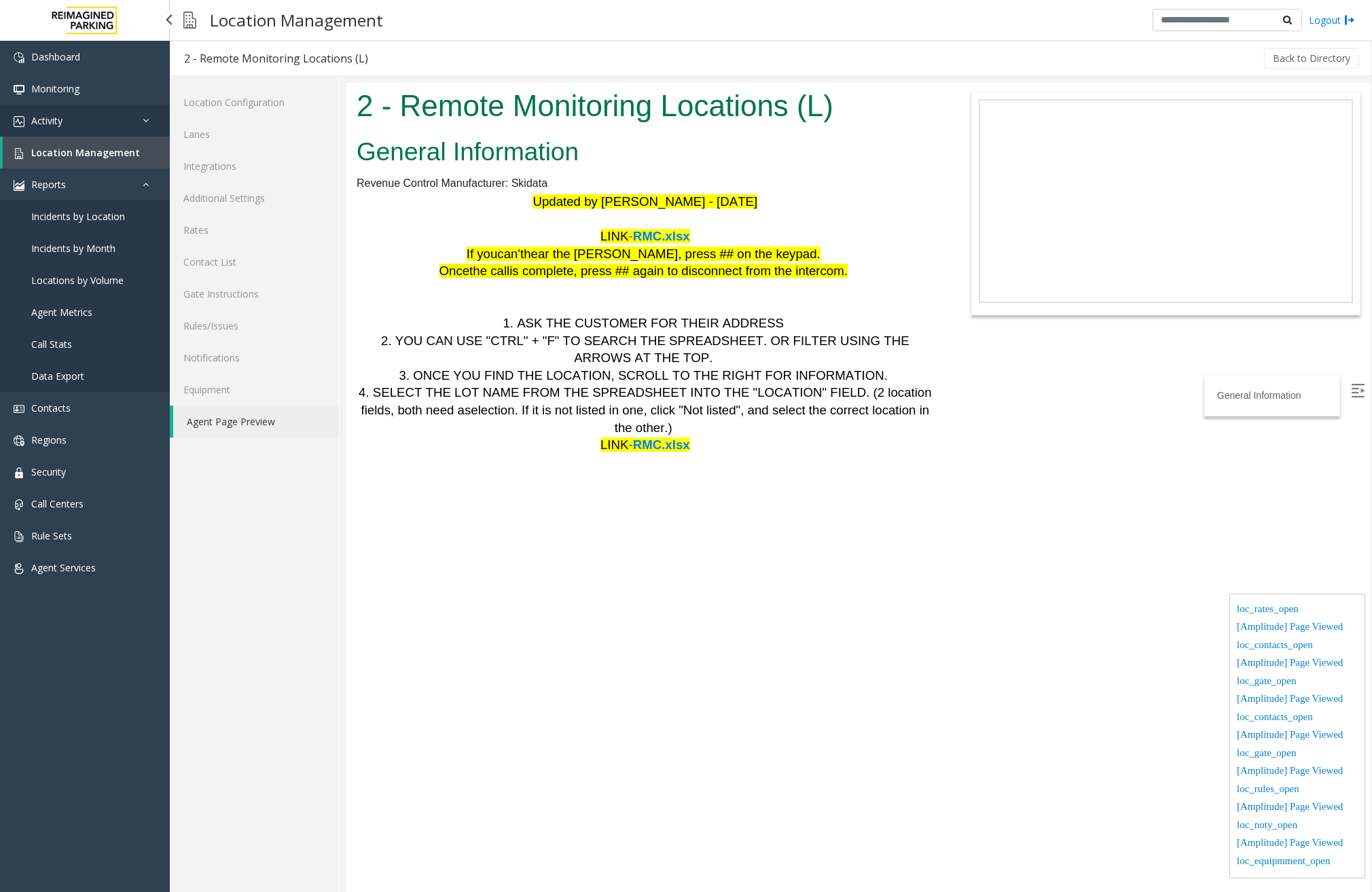
click at [105, 118] on link "Activity" at bounding box center [84, 121] width 170 height 32
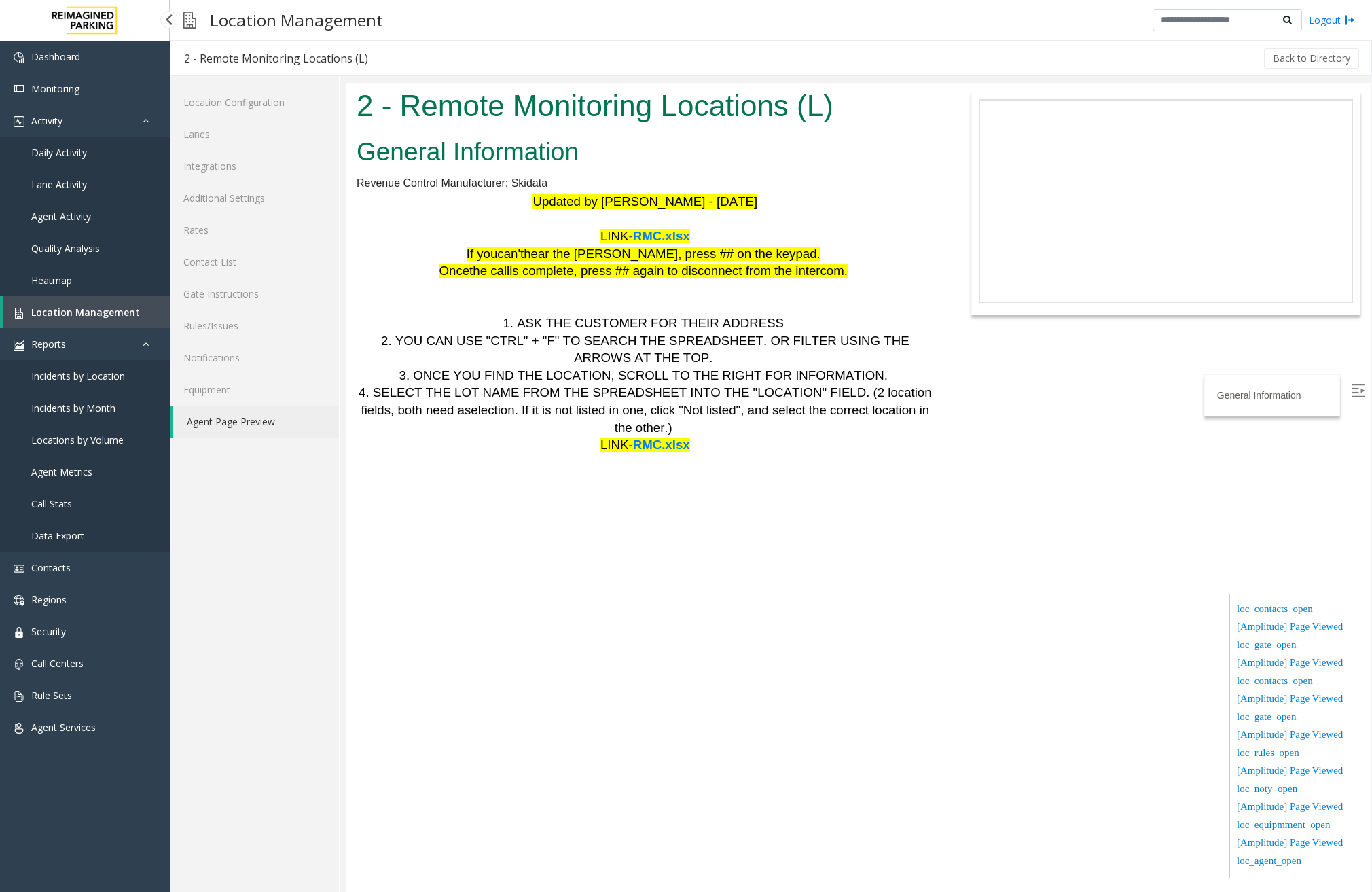
click at [79, 152] on span "Daily Activity" at bounding box center [59, 153] width 56 height 13
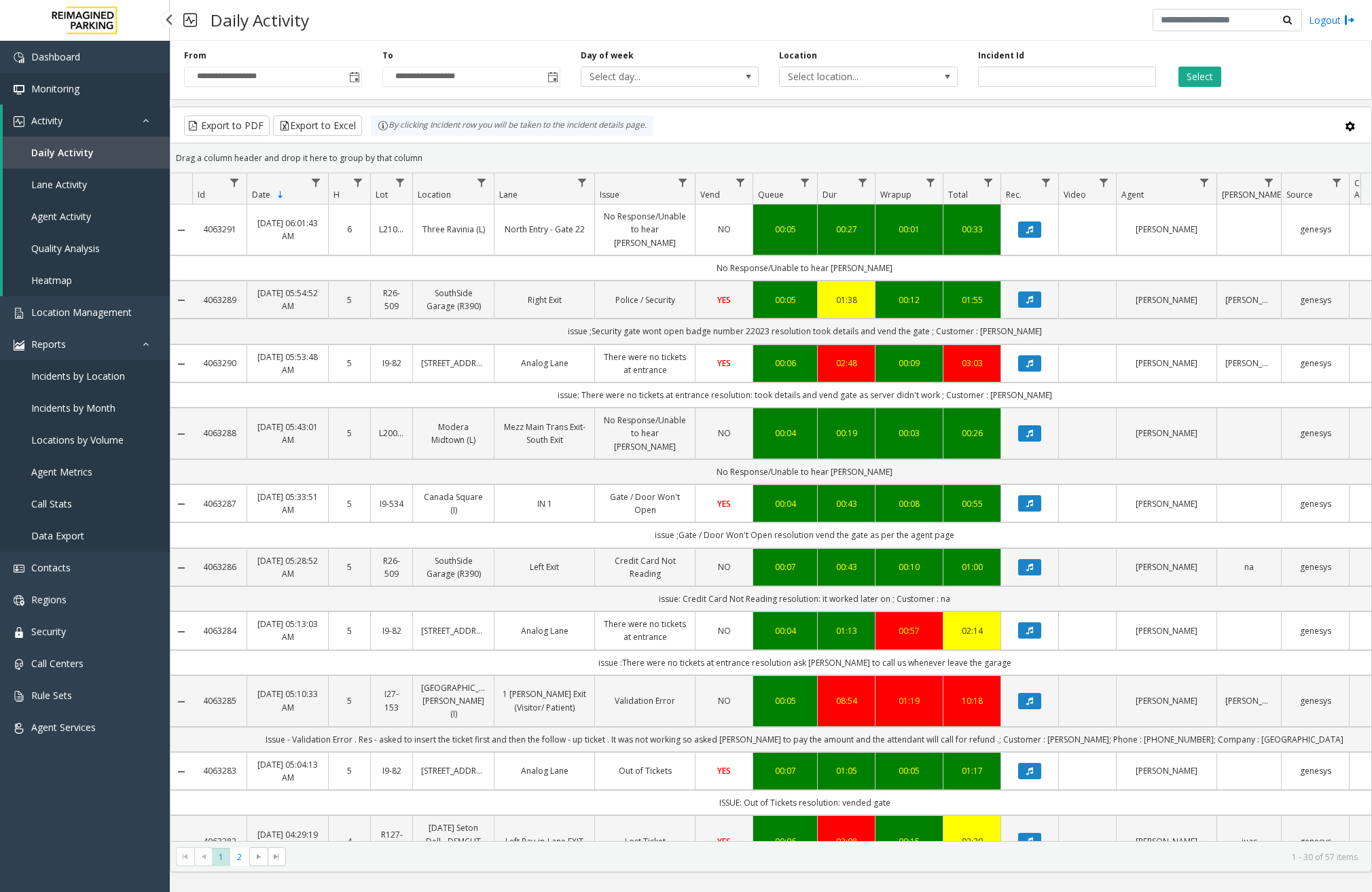
click at [112, 94] on link "Monitoring" at bounding box center [84, 89] width 170 height 32
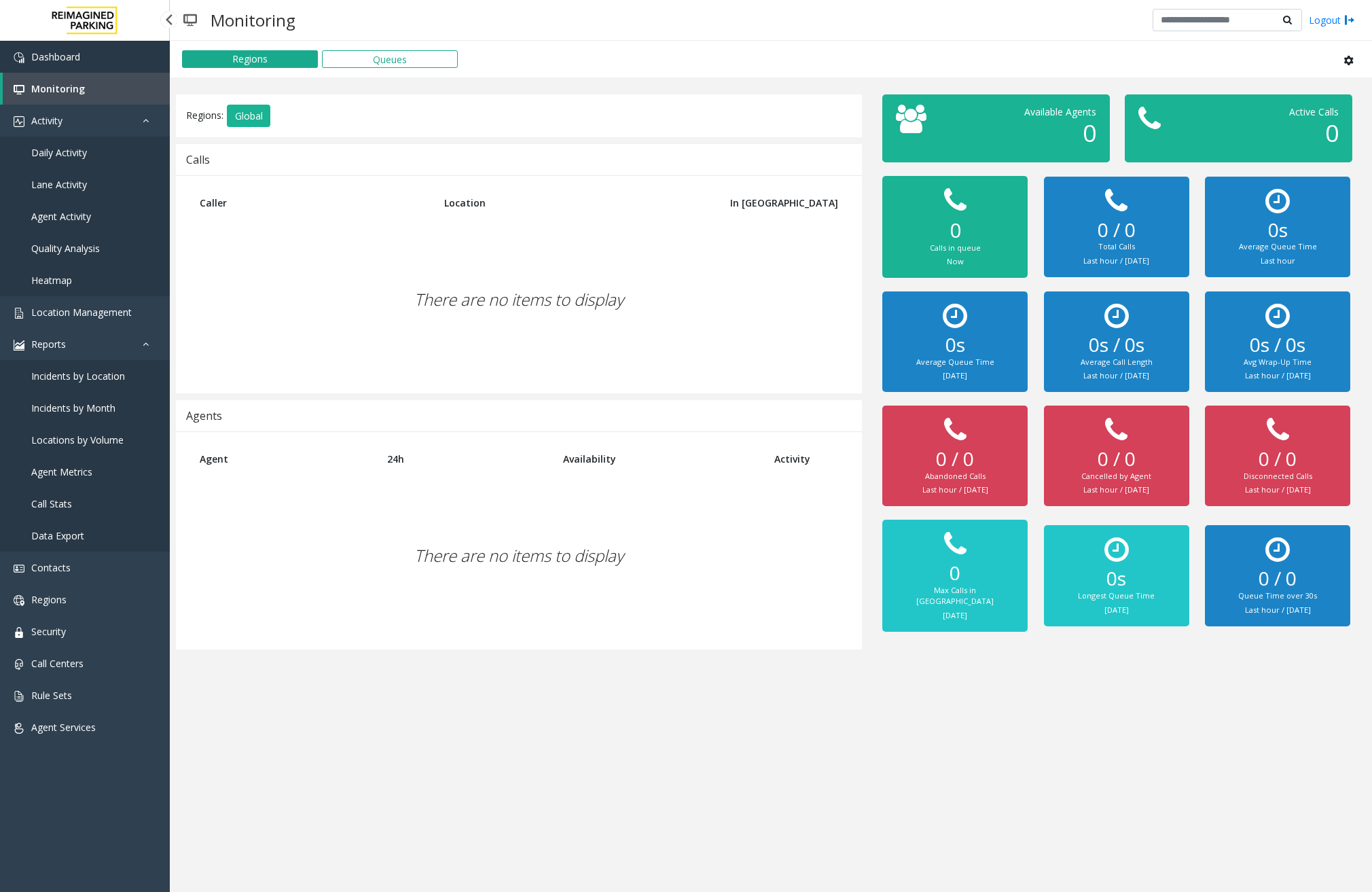
click at [91, 51] on link "Dashboard" at bounding box center [84, 57] width 170 height 32
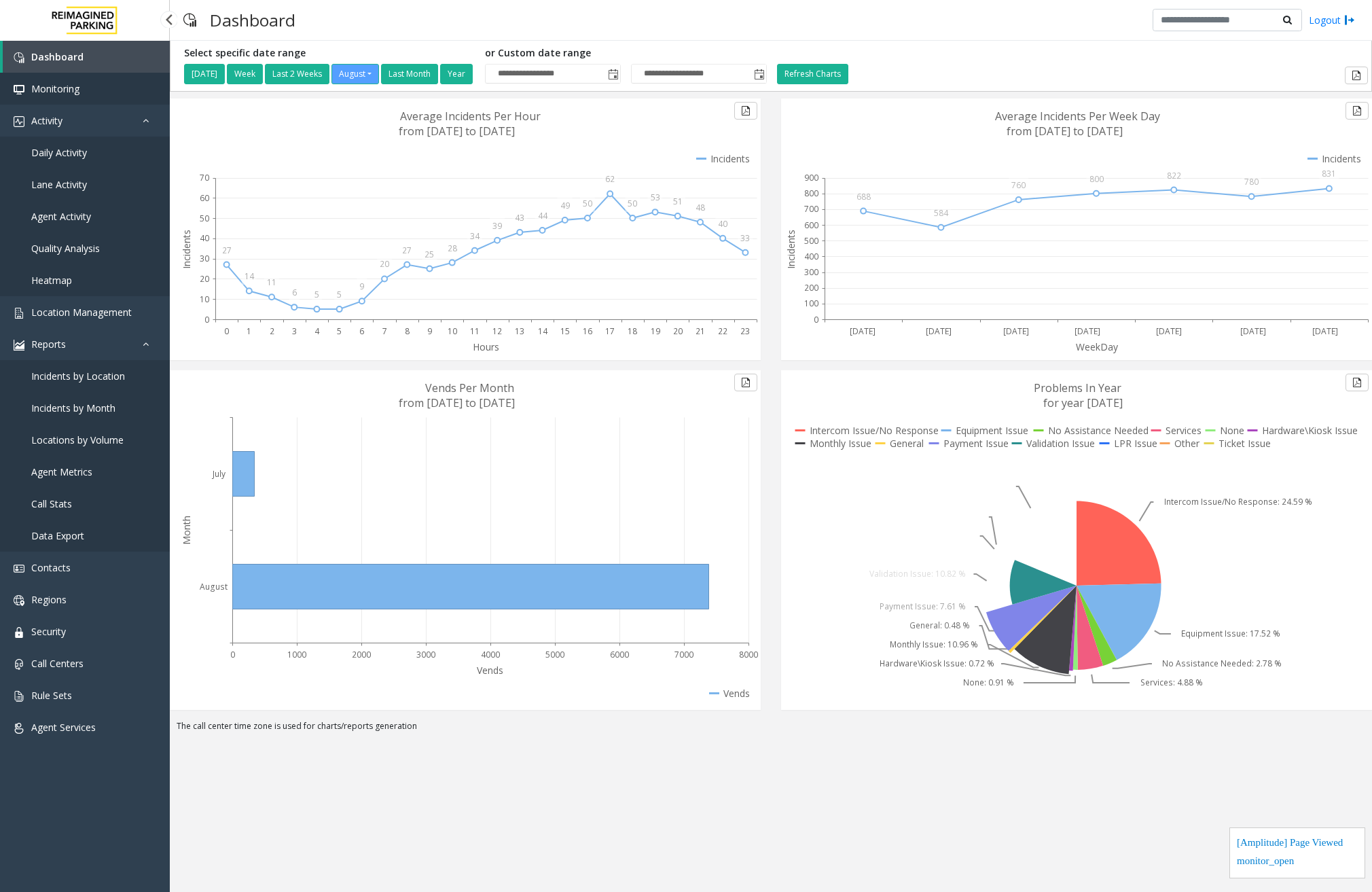
click at [68, 76] on link "Monitoring" at bounding box center [84, 89] width 170 height 32
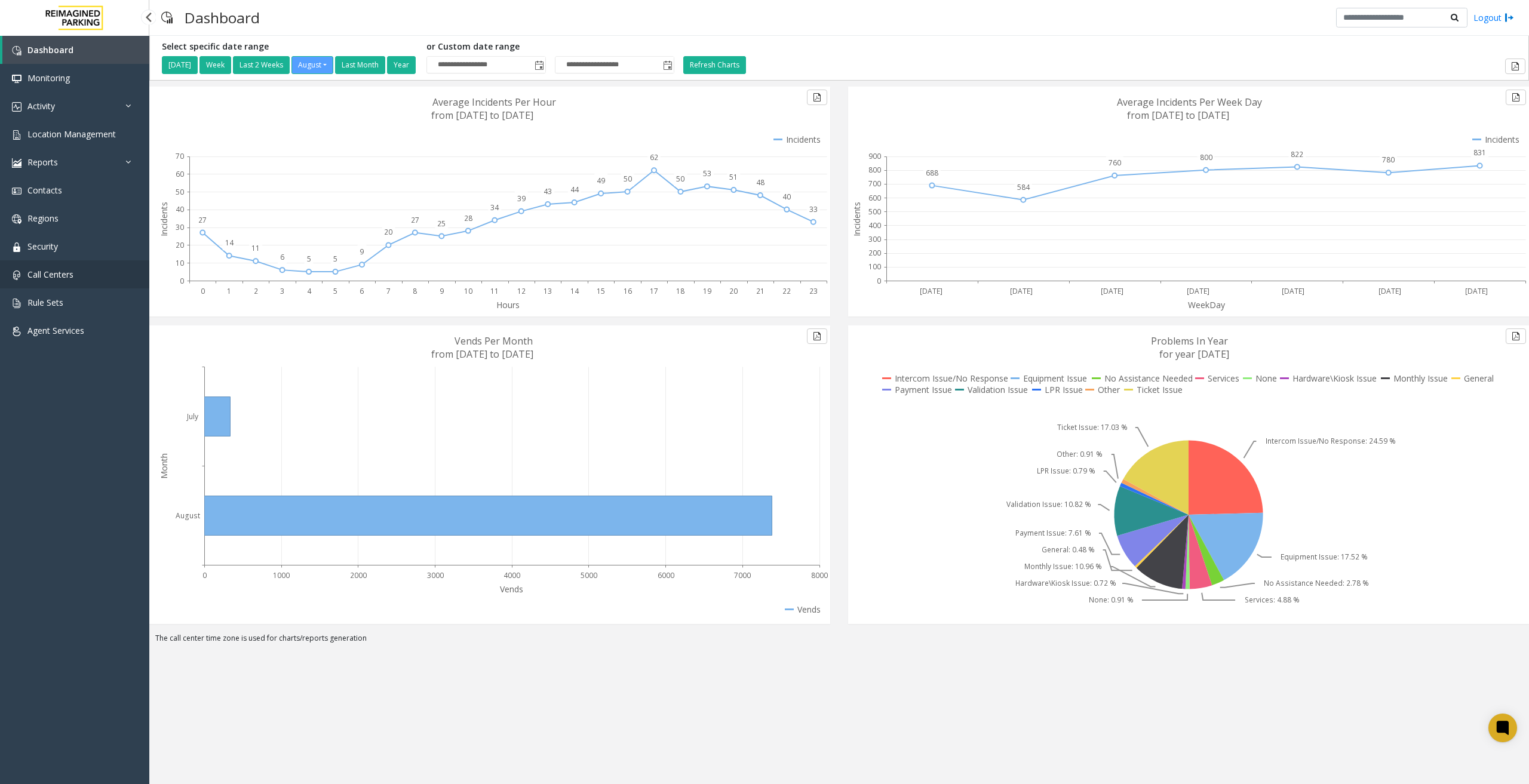
click at [73, 272] on span "Call Centers" at bounding box center [50, 274] width 46 height 12
